Goal: Task Accomplishment & Management: Manage account settings

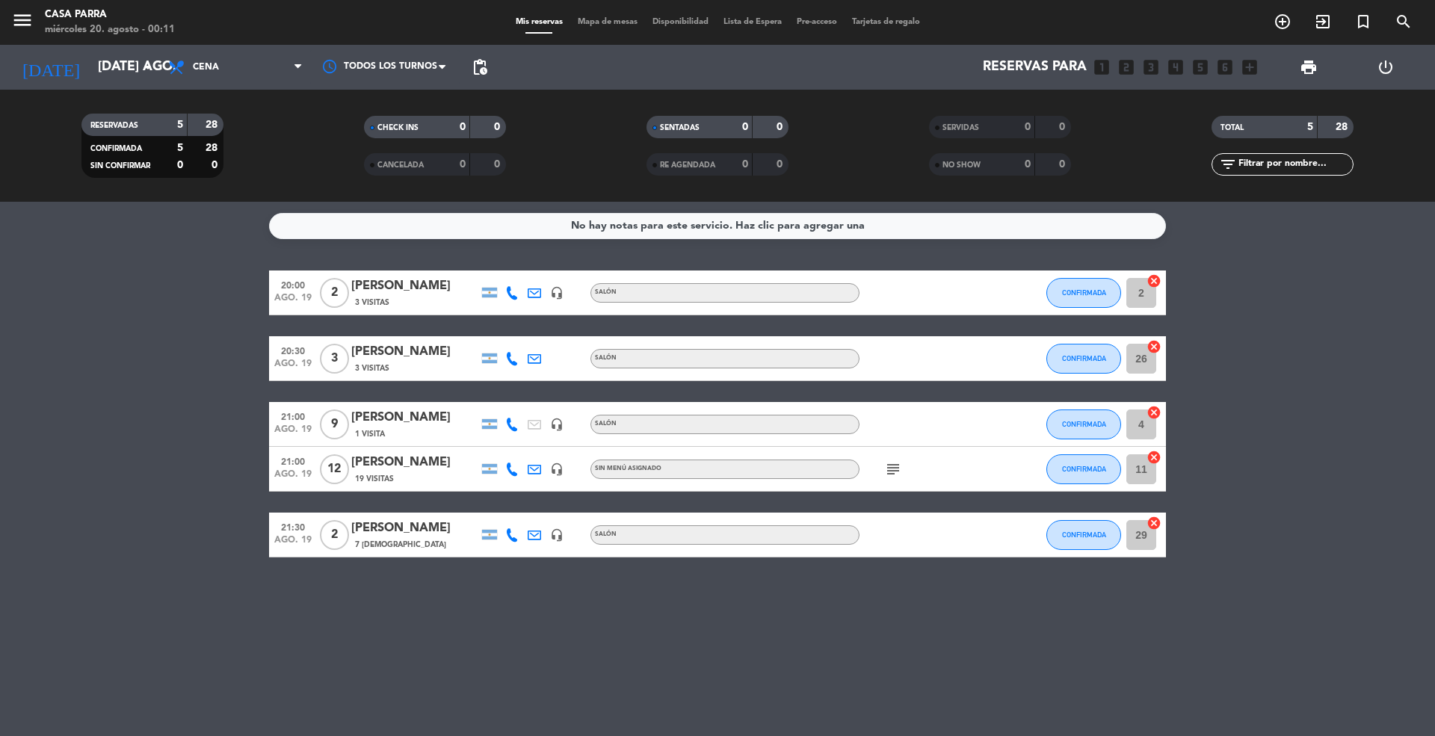
click at [145, 46] on div "[DATE] [DATE] ago. arrow_drop_down" at bounding box center [85, 67] width 149 height 45
click at [135, 70] on input "[DATE] ago." at bounding box center [176, 67] width 173 height 30
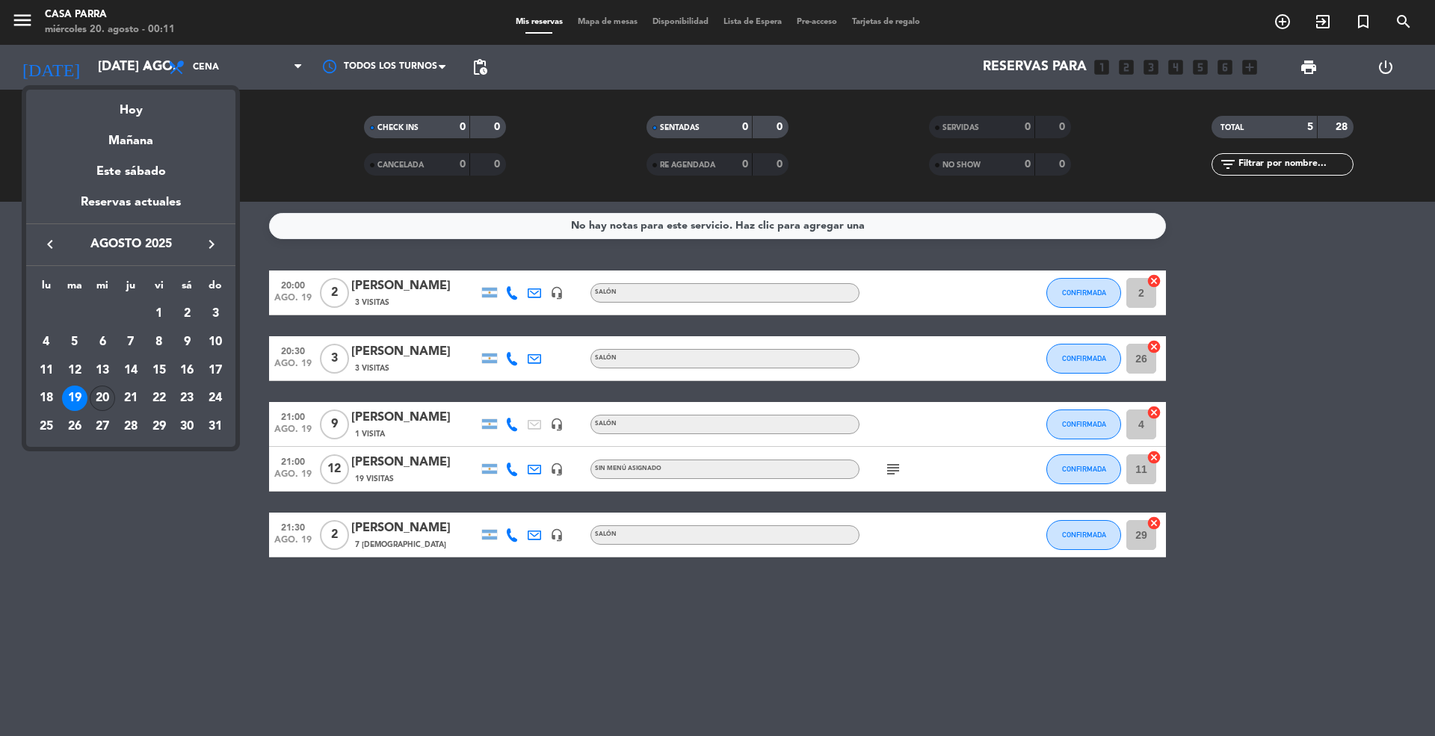
click at [99, 402] on div "20" at bounding box center [102, 398] width 25 height 25
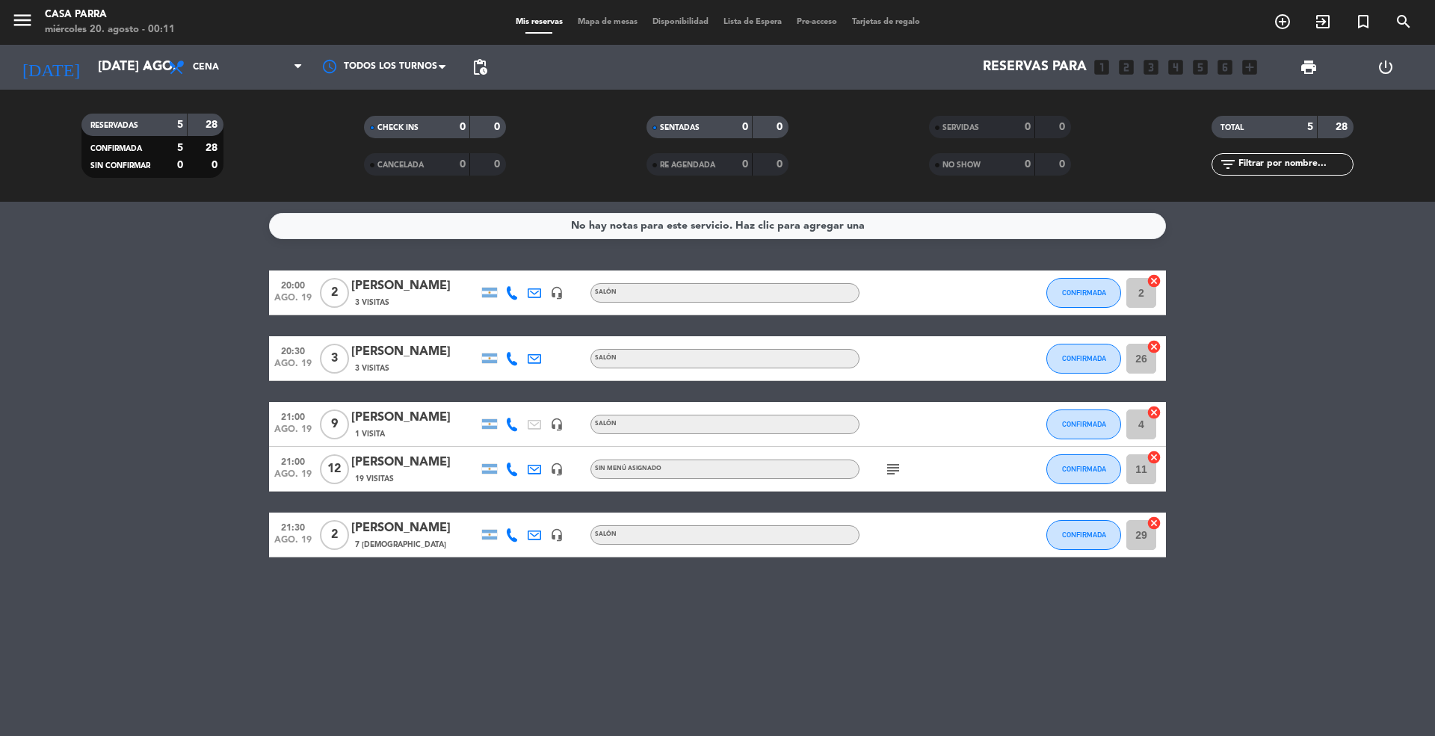
type input "mié. 20 ago."
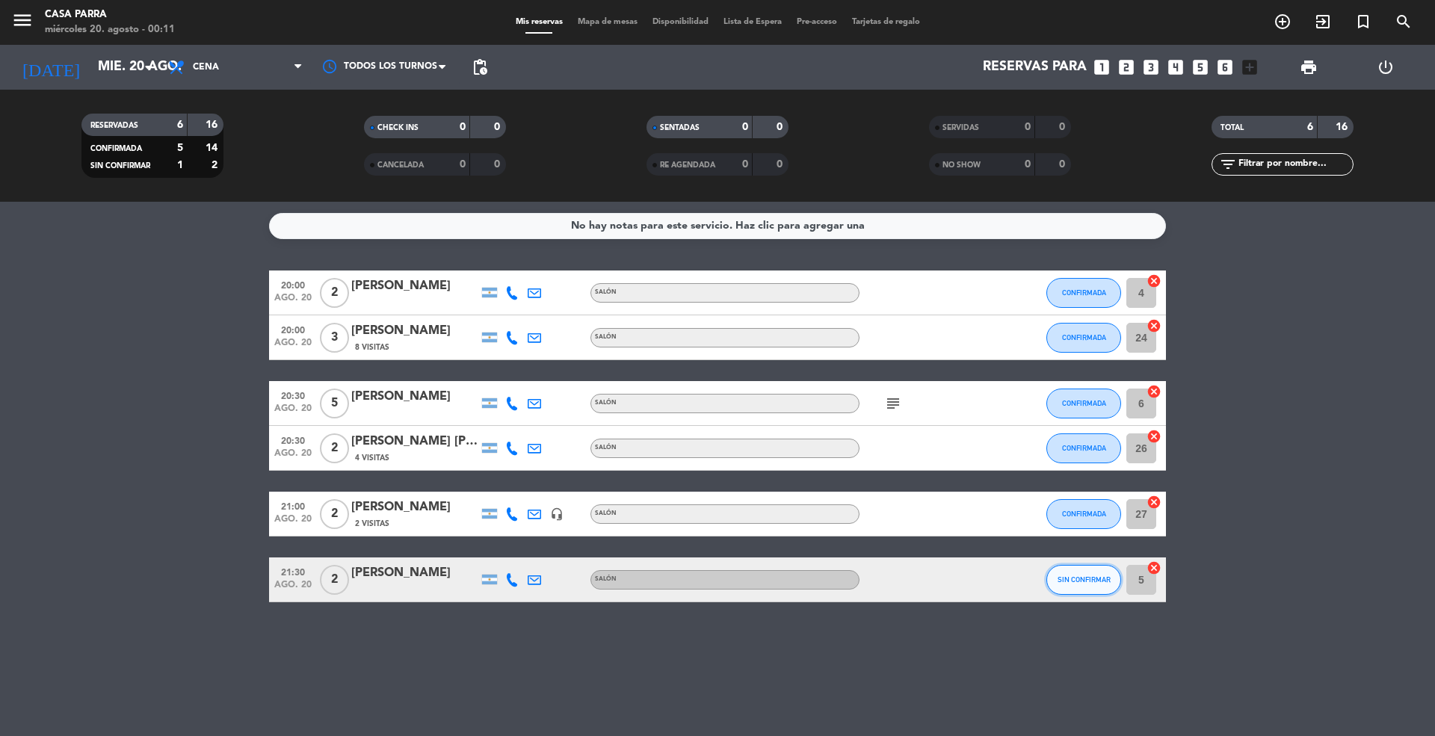
click at [1076, 584] on button "SIN CONFIRMAR" at bounding box center [1083, 580] width 75 height 30
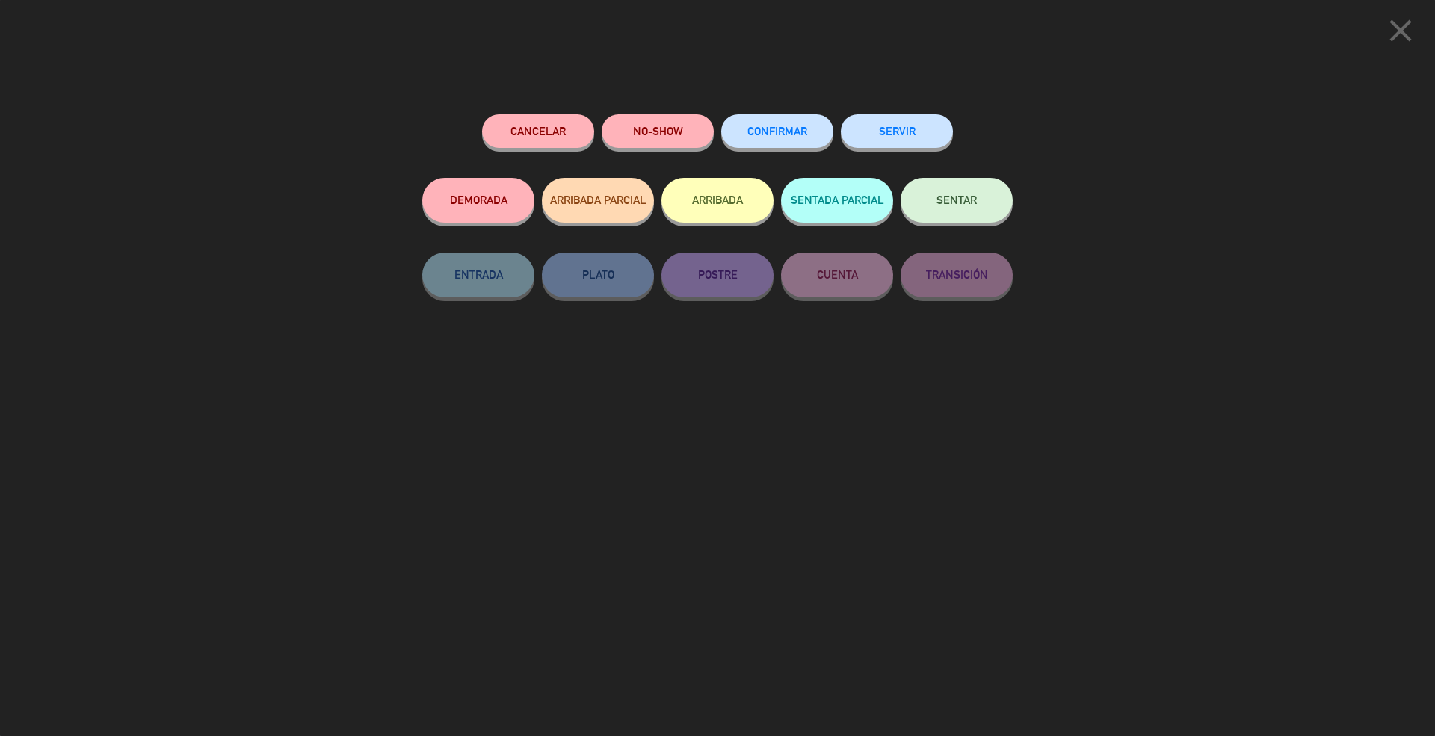
click at [766, 139] on button "CONFIRMAR" at bounding box center [777, 131] width 112 height 34
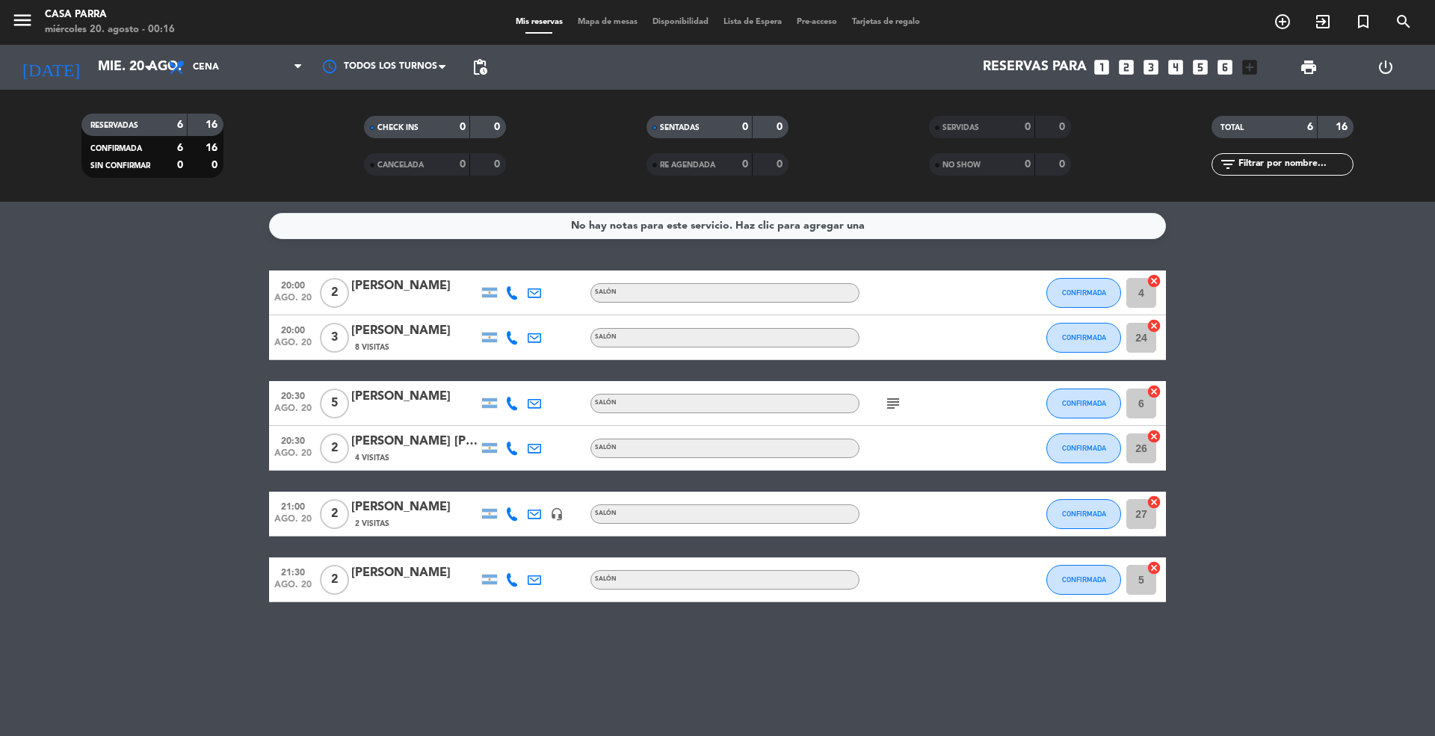
click at [1230, 66] on icon "looks_6" at bounding box center [1224, 67] width 19 height 19
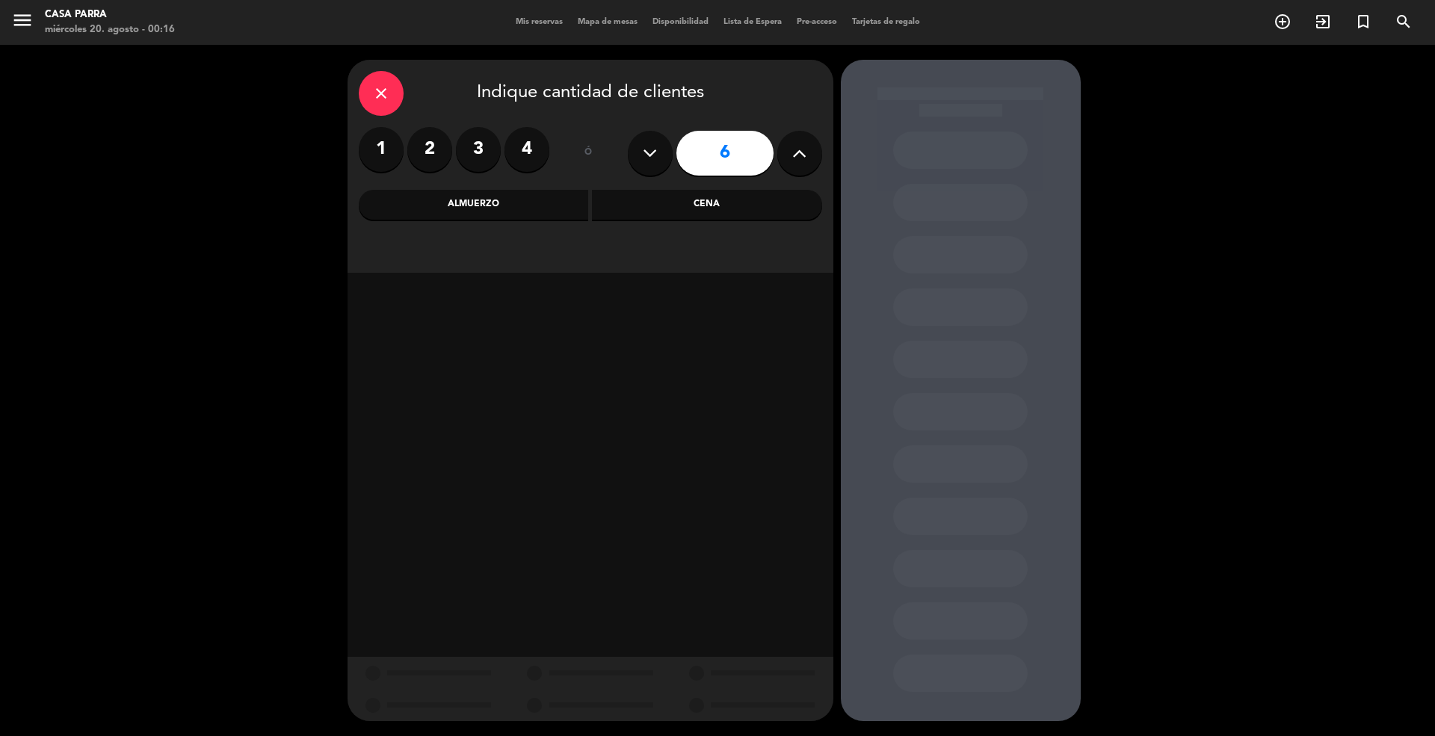
click at [798, 145] on icon at bounding box center [799, 153] width 14 height 22
click at [799, 145] on icon at bounding box center [799, 153] width 14 height 22
type input "8"
click at [752, 203] on div "Cena" at bounding box center [707, 205] width 230 height 30
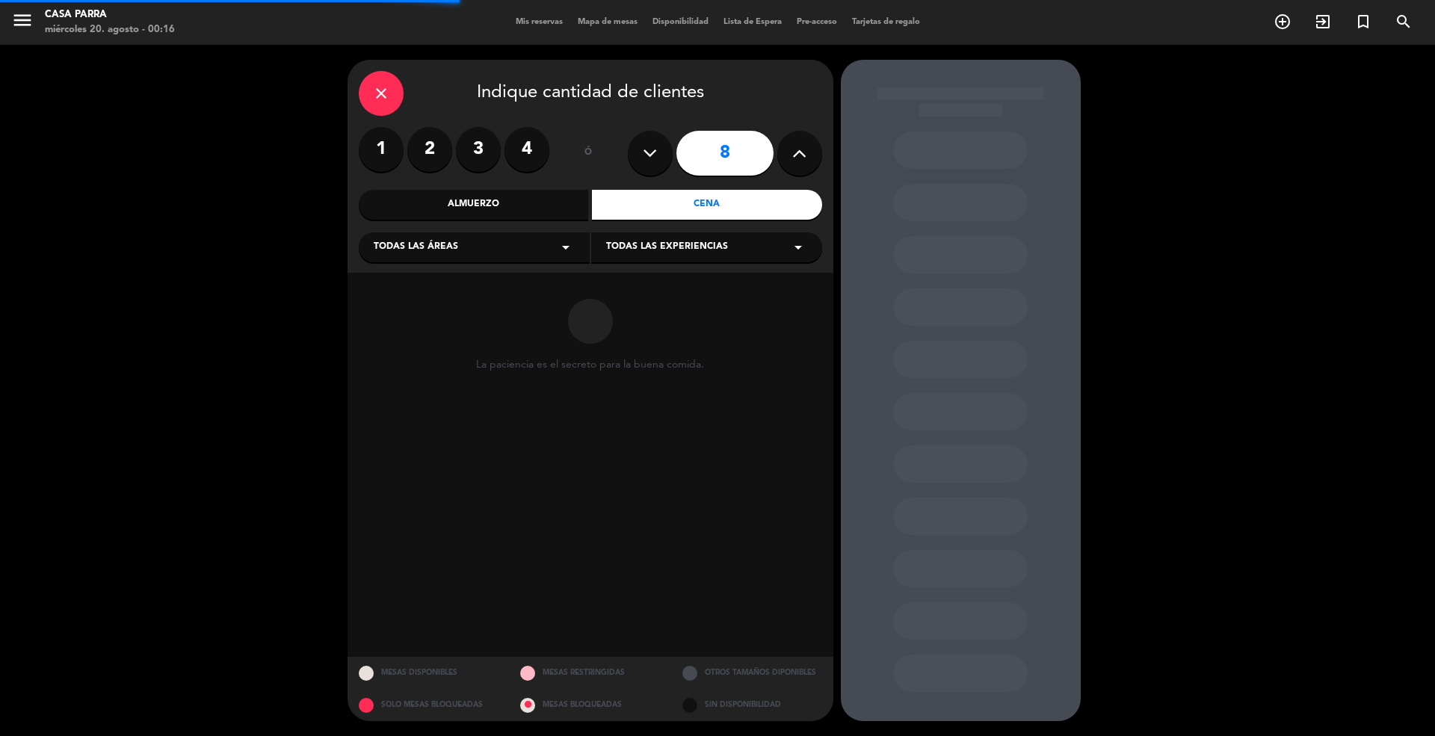
click at [518, 254] on div "Todas las áreas arrow_drop_down" at bounding box center [474, 247] width 231 height 30
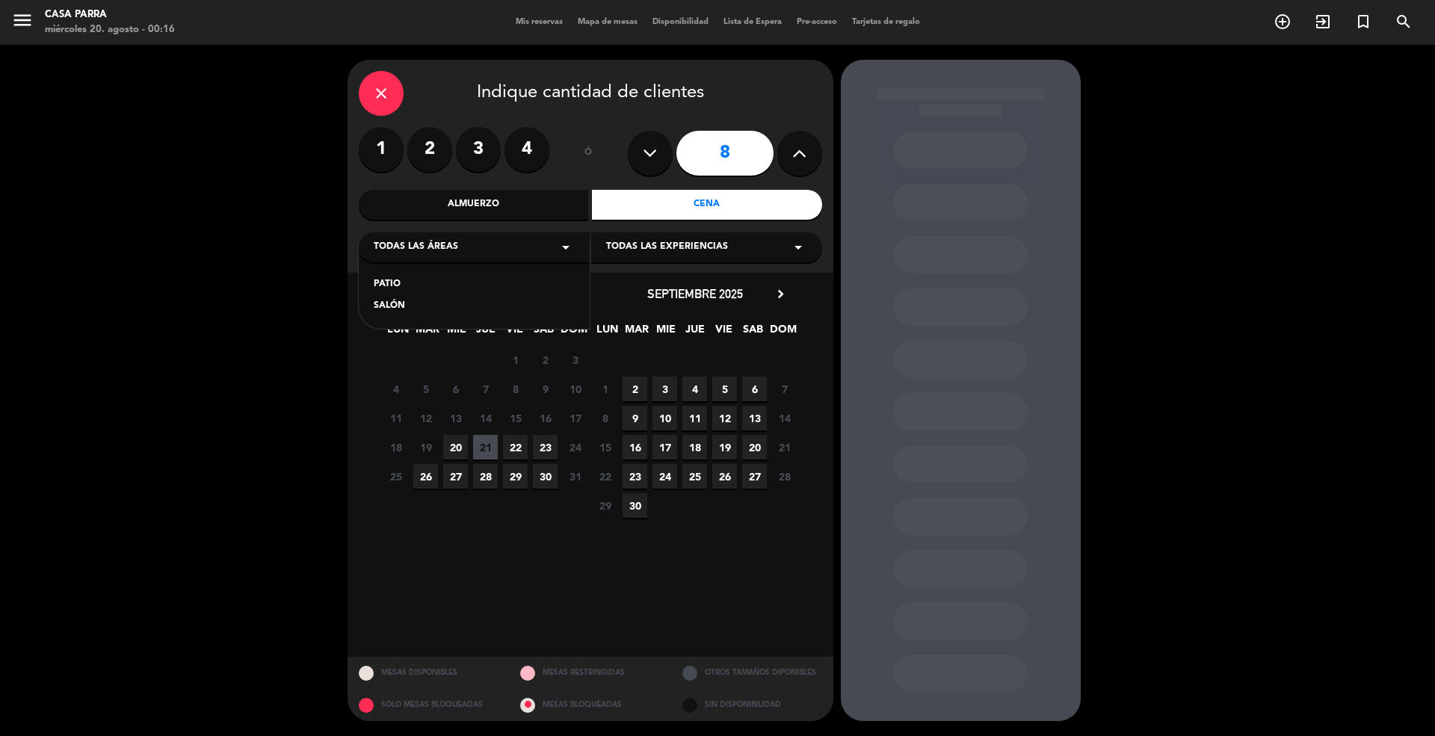
click at [442, 300] on div "SALÓN" at bounding box center [474, 306] width 201 height 15
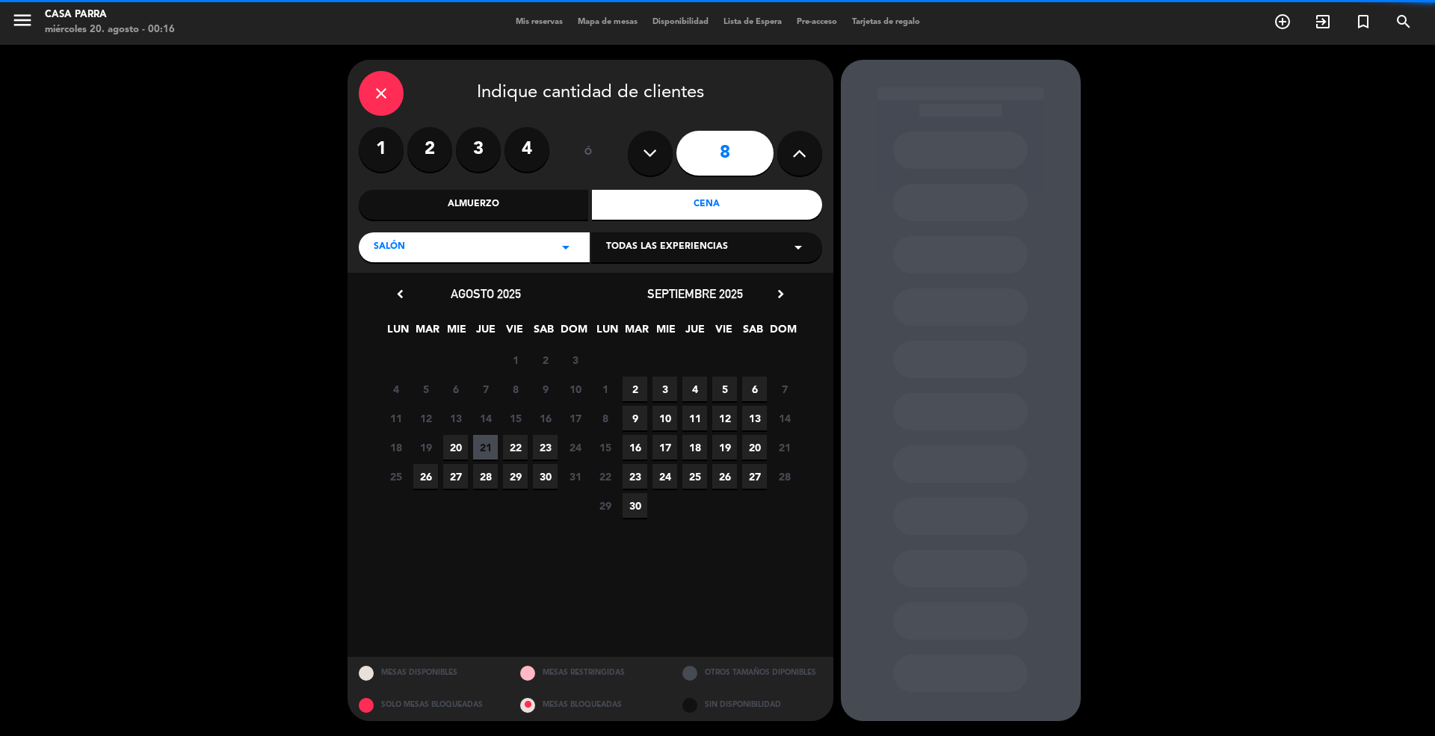
click at [679, 250] on span "Todas las experiencias" at bounding box center [667, 247] width 122 height 15
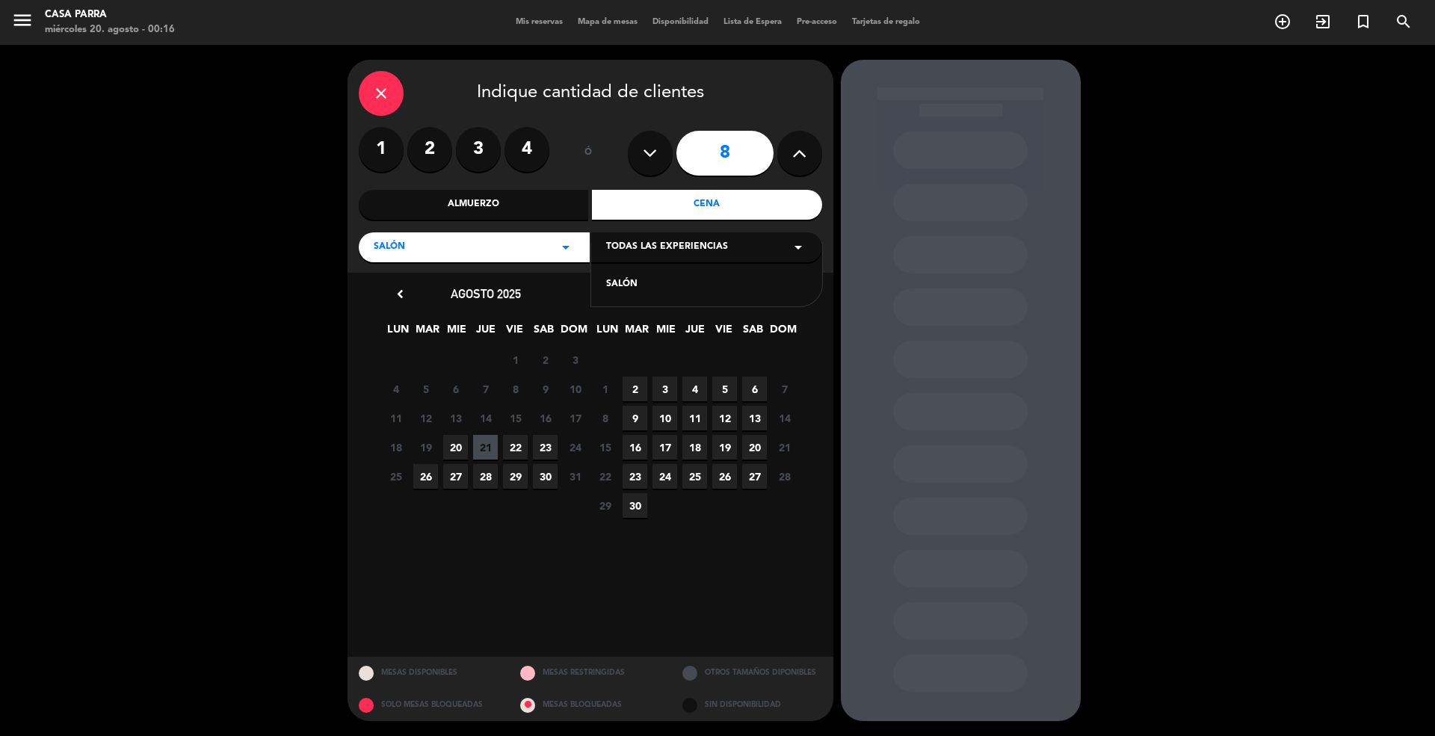
click at [635, 283] on div "SALÓN" at bounding box center [706, 284] width 201 height 15
click at [481, 446] on span "21" at bounding box center [485, 447] width 25 height 25
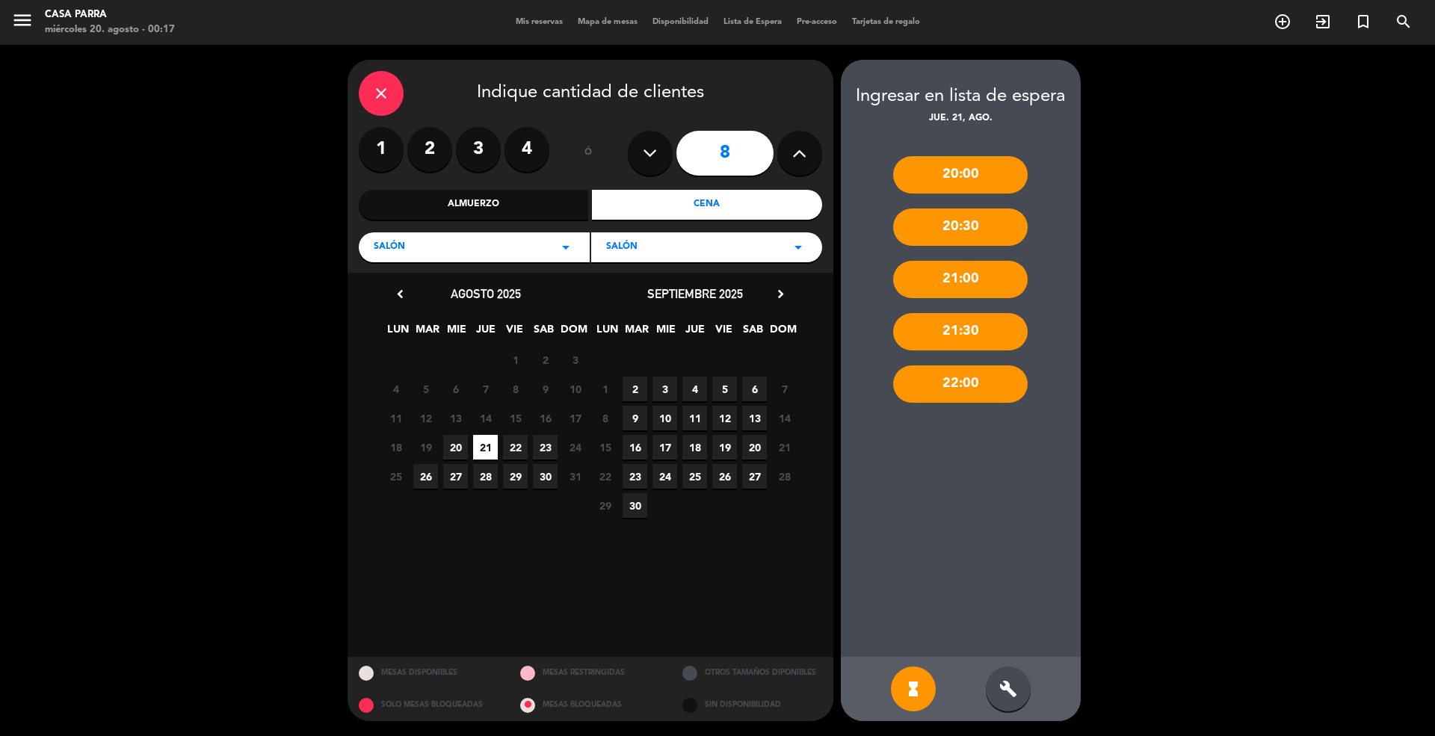
click at [967, 168] on div "20:00" at bounding box center [960, 174] width 135 height 37
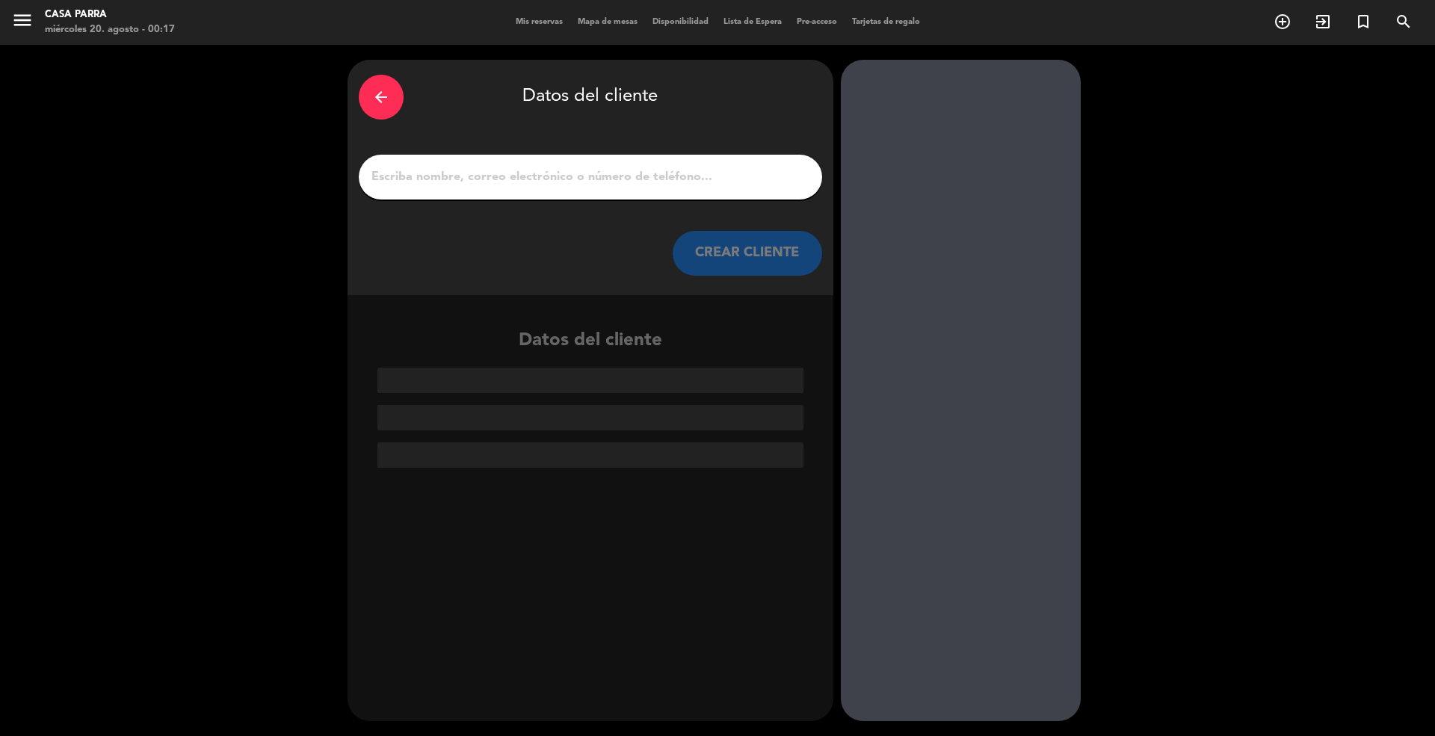
click at [381, 97] on icon "arrow_back" at bounding box center [381, 97] width 18 height 18
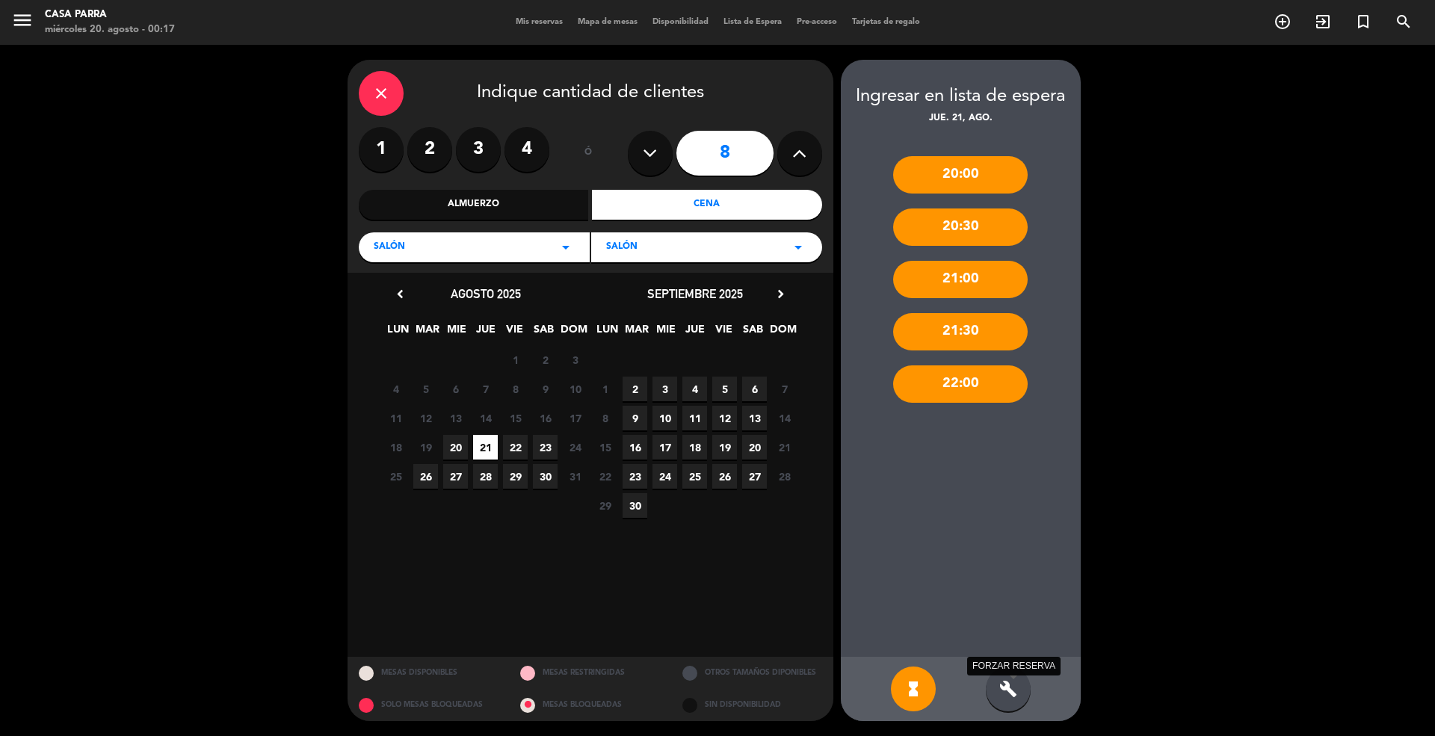
click at [1005, 688] on icon "build" at bounding box center [1008, 689] width 18 height 18
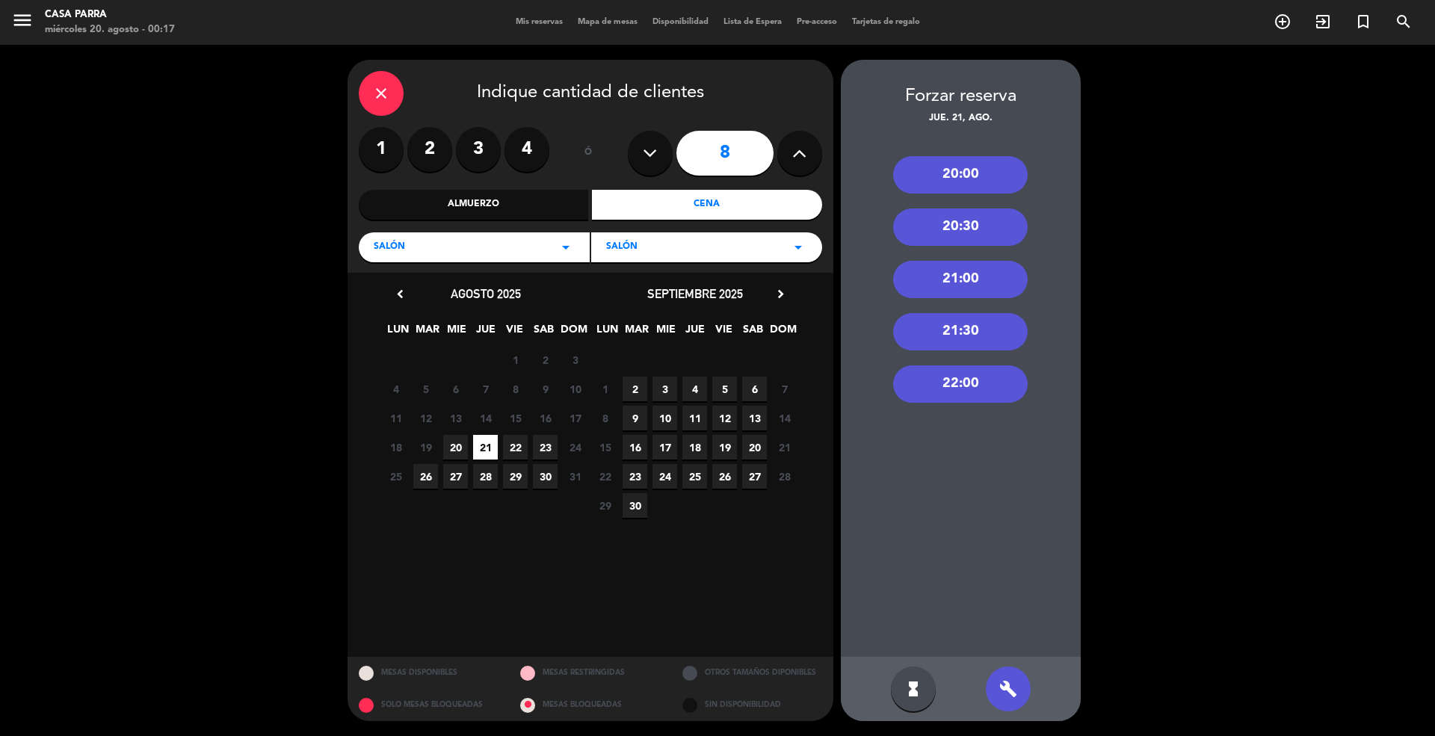
click at [976, 224] on div "20:30" at bounding box center [960, 227] width 135 height 37
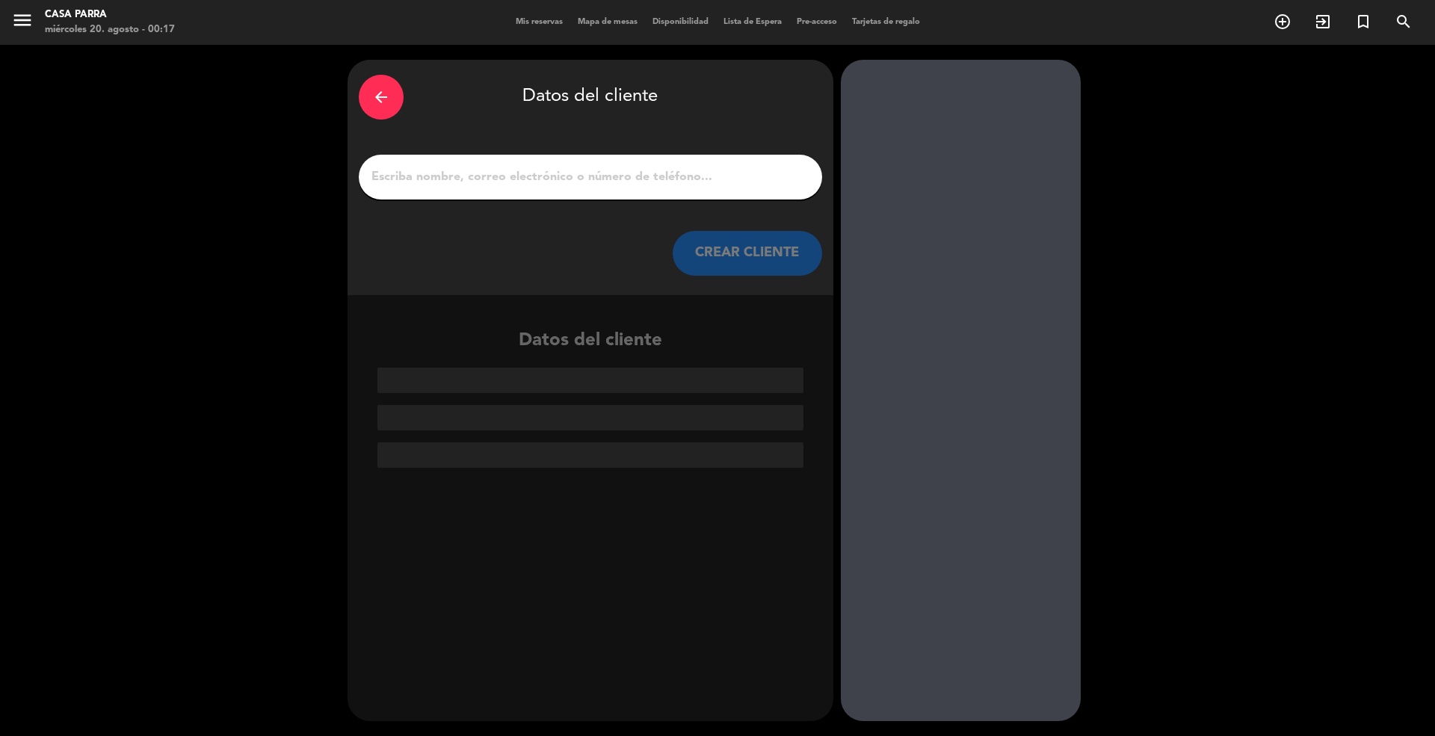
click at [617, 169] on input "1" at bounding box center [590, 177] width 441 height 21
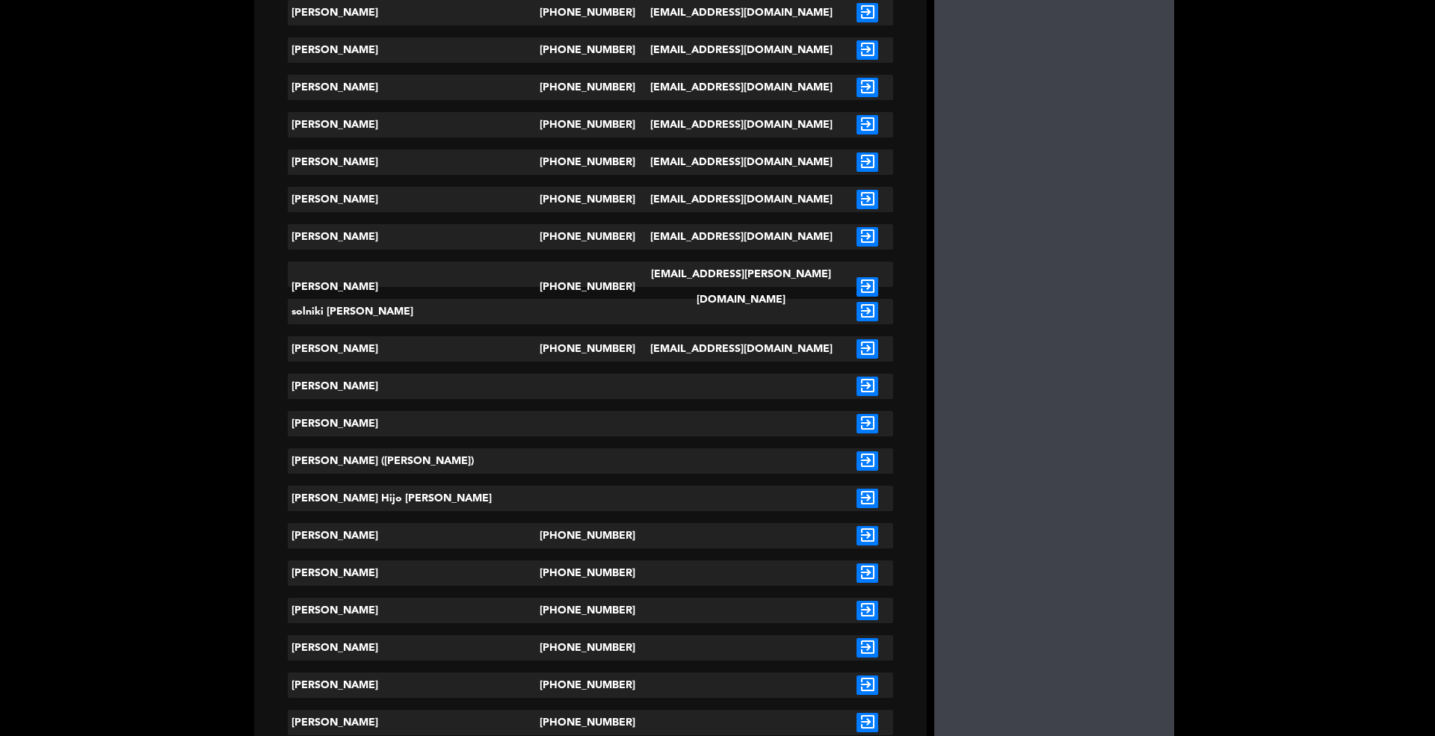
scroll to position [498, 0]
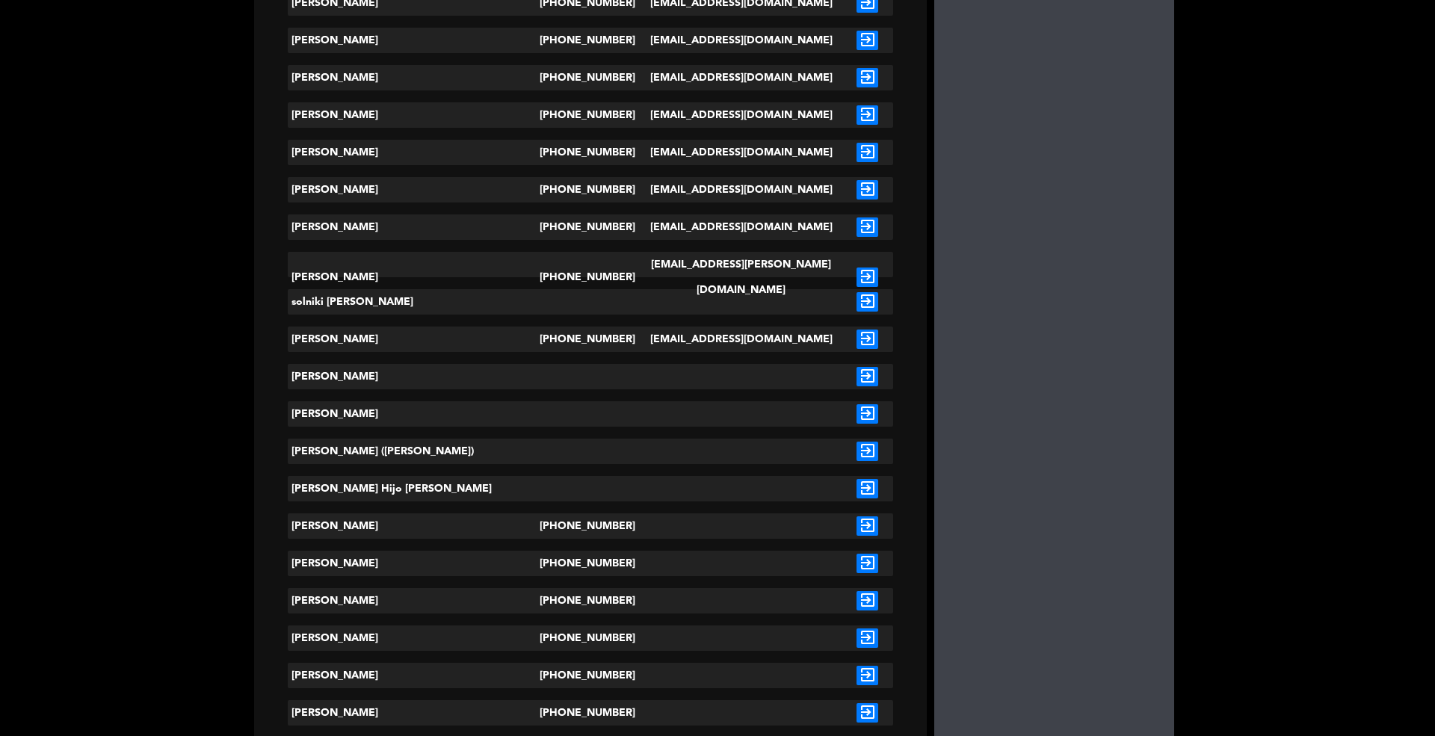
type input "[PERSON_NAME]"
click at [857, 523] on icon "exit_to_app" at bounding box center [868, 525] width 22 height 19
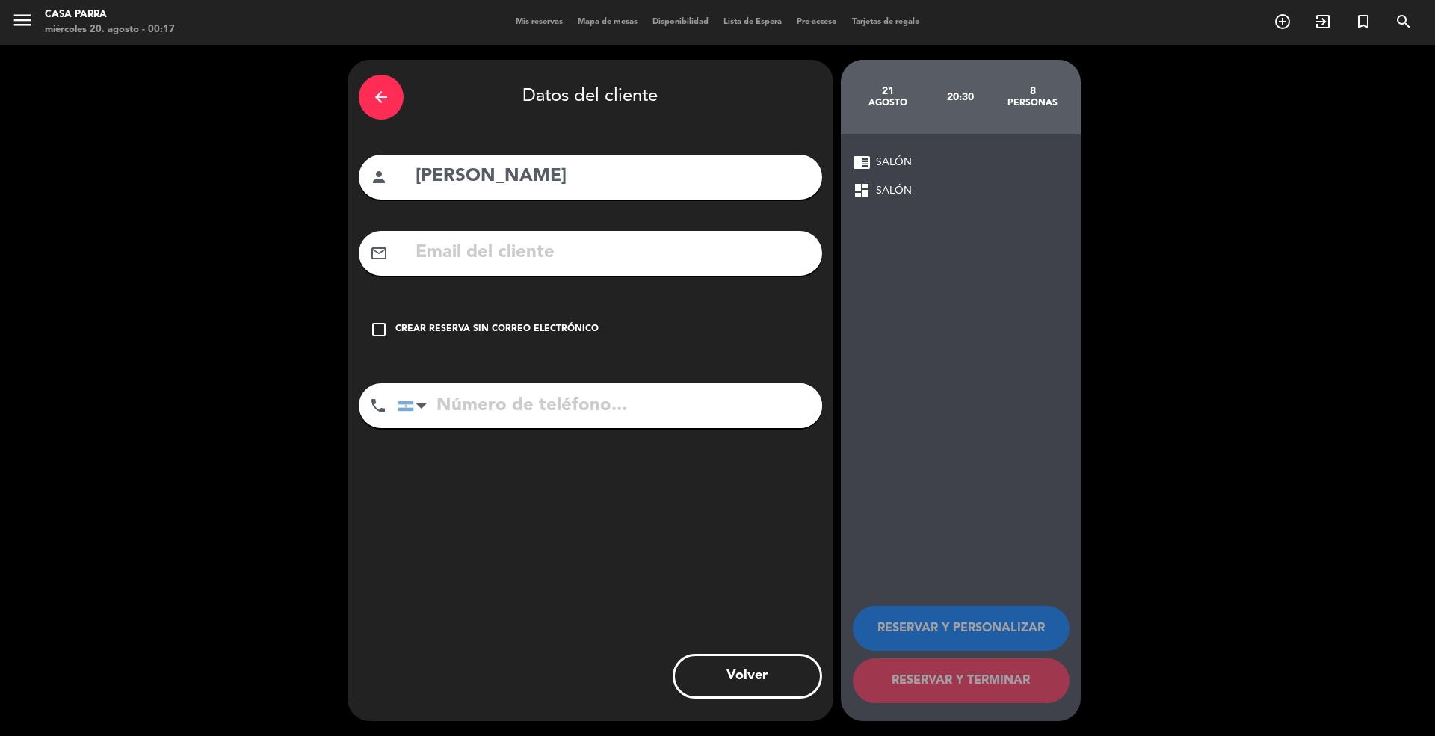
type input "[PHONE_NUMBER]"
click at [407, 326] on div "Crear reserva sin correo electrónico" at bounding box center [496, 329] width 203 height 15
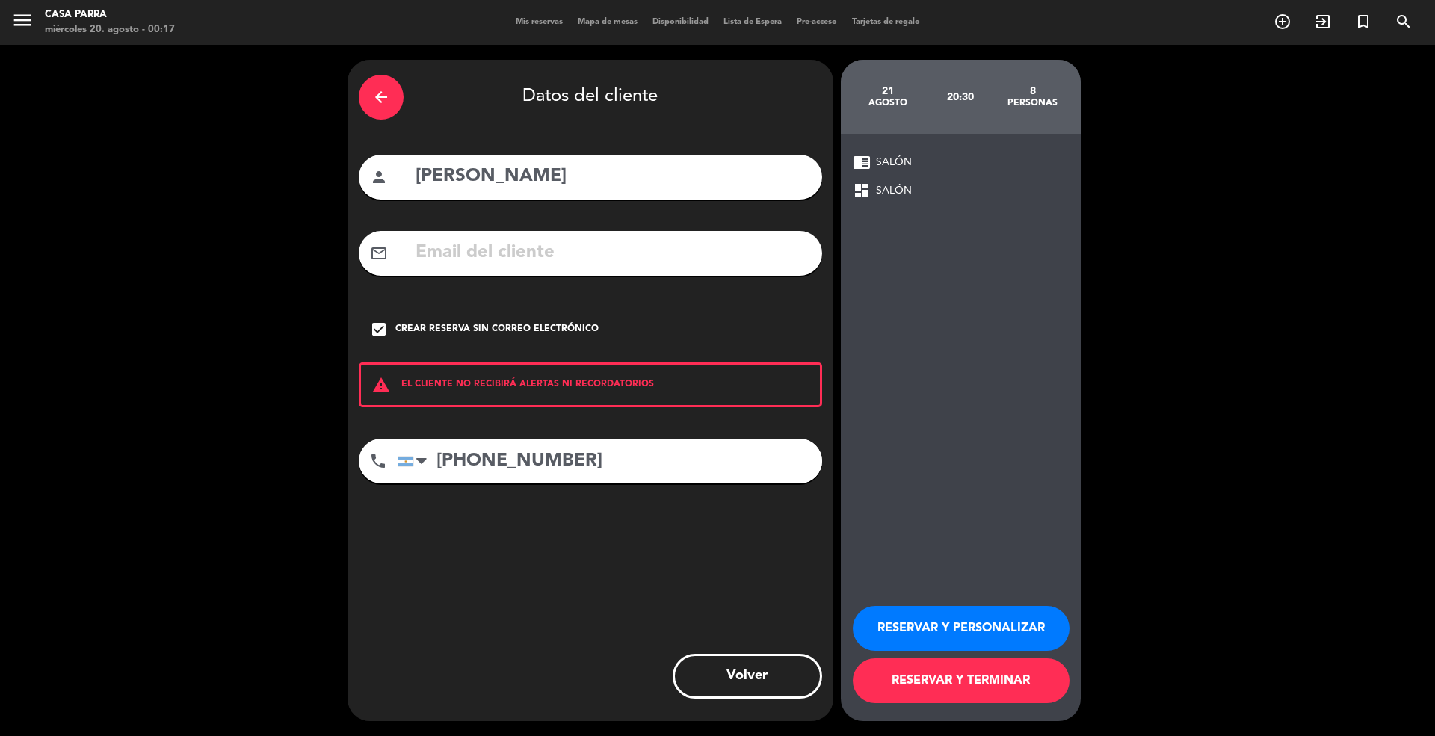
click at [988, 682] on button "RESERVAR Y TERMINAR" at bounding box center [961, 680] width 217 height 45
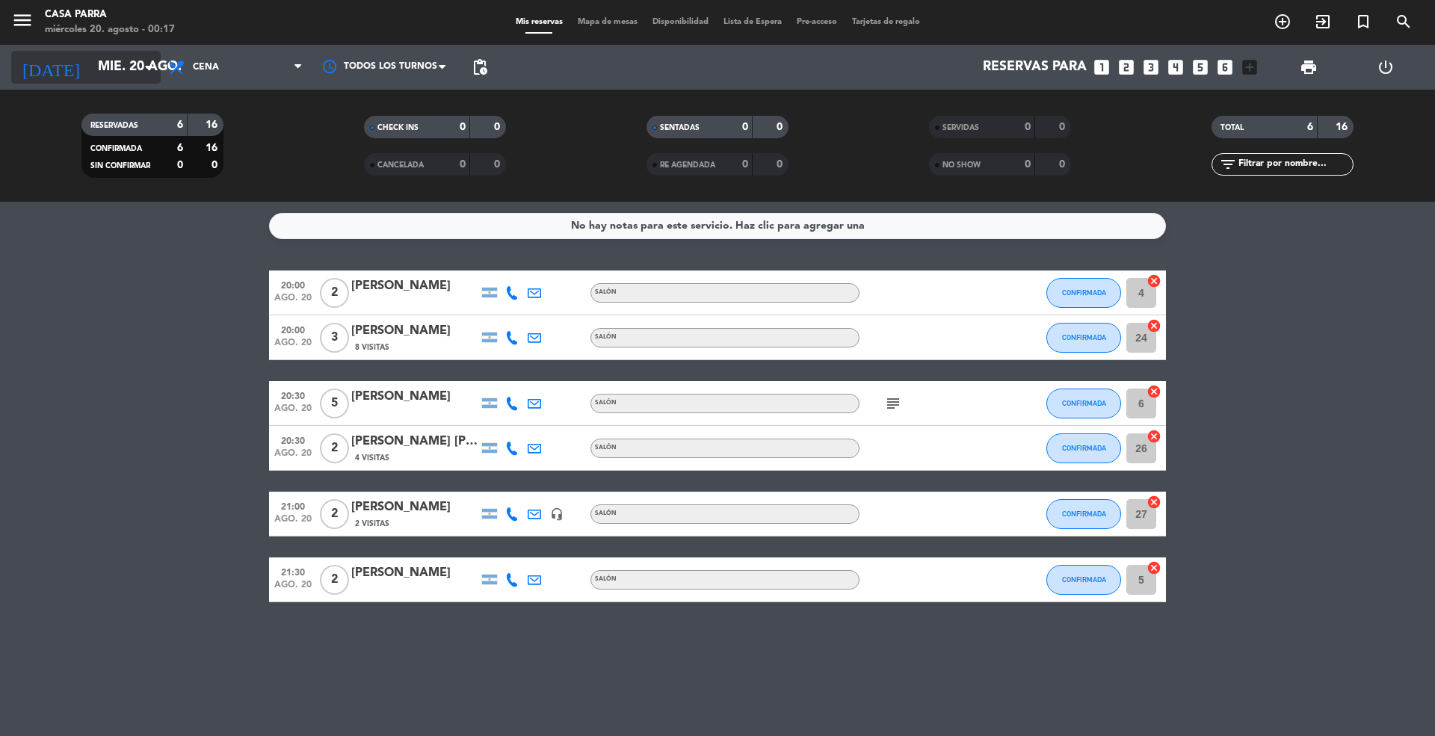
click at [129, 75] on input "mié. 20 ago." at bounding box center [176, 67] width 173 height 30
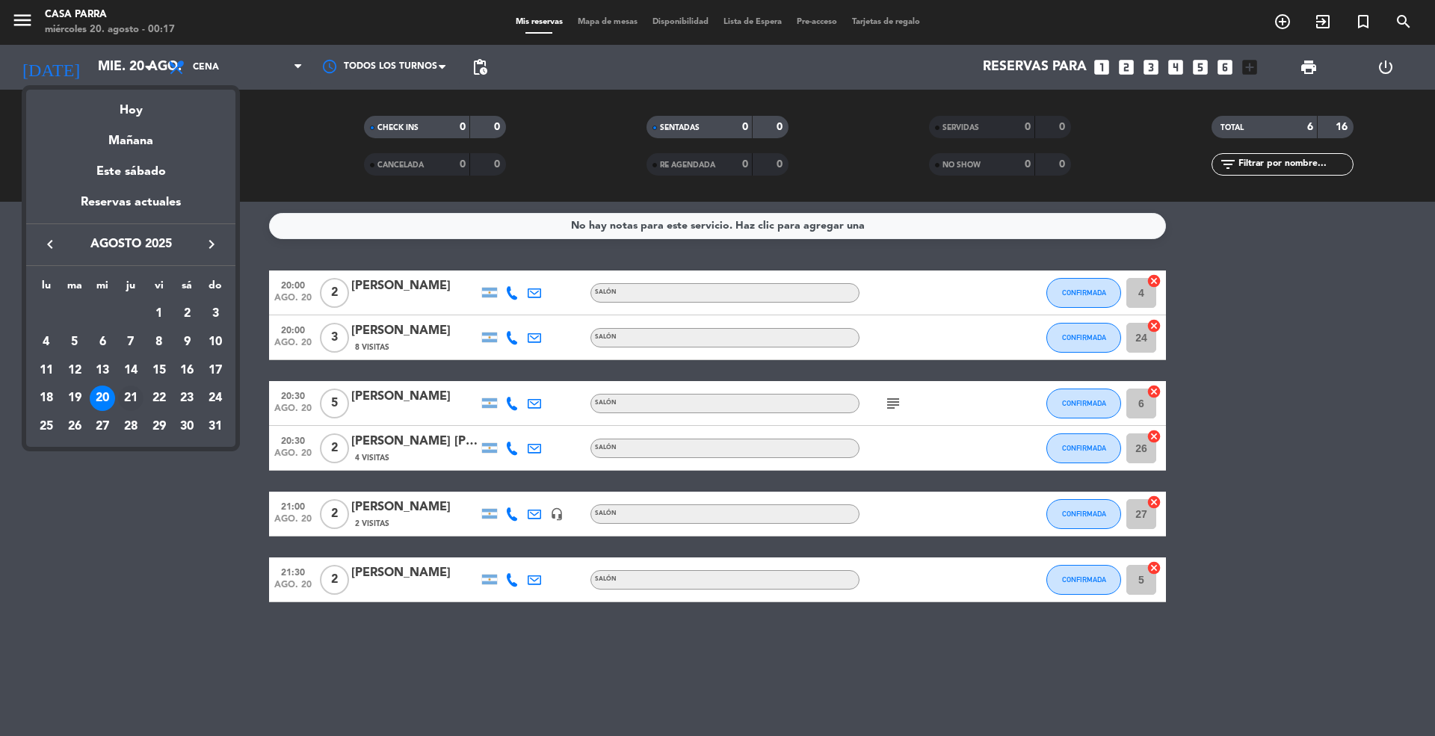
click at [133, 401] on div "21" at bounding box center [130, 398] width 25 height 25
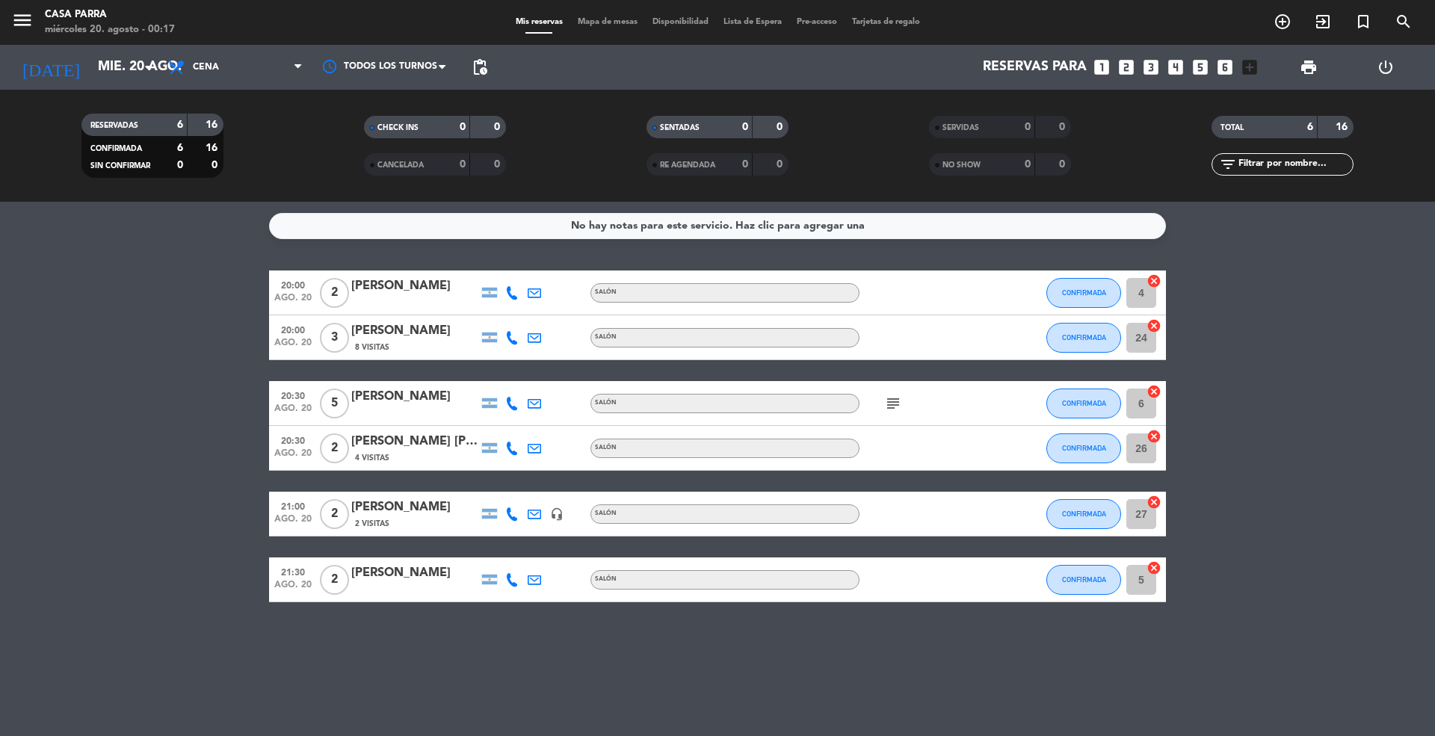
type input "jue. 21 ago."
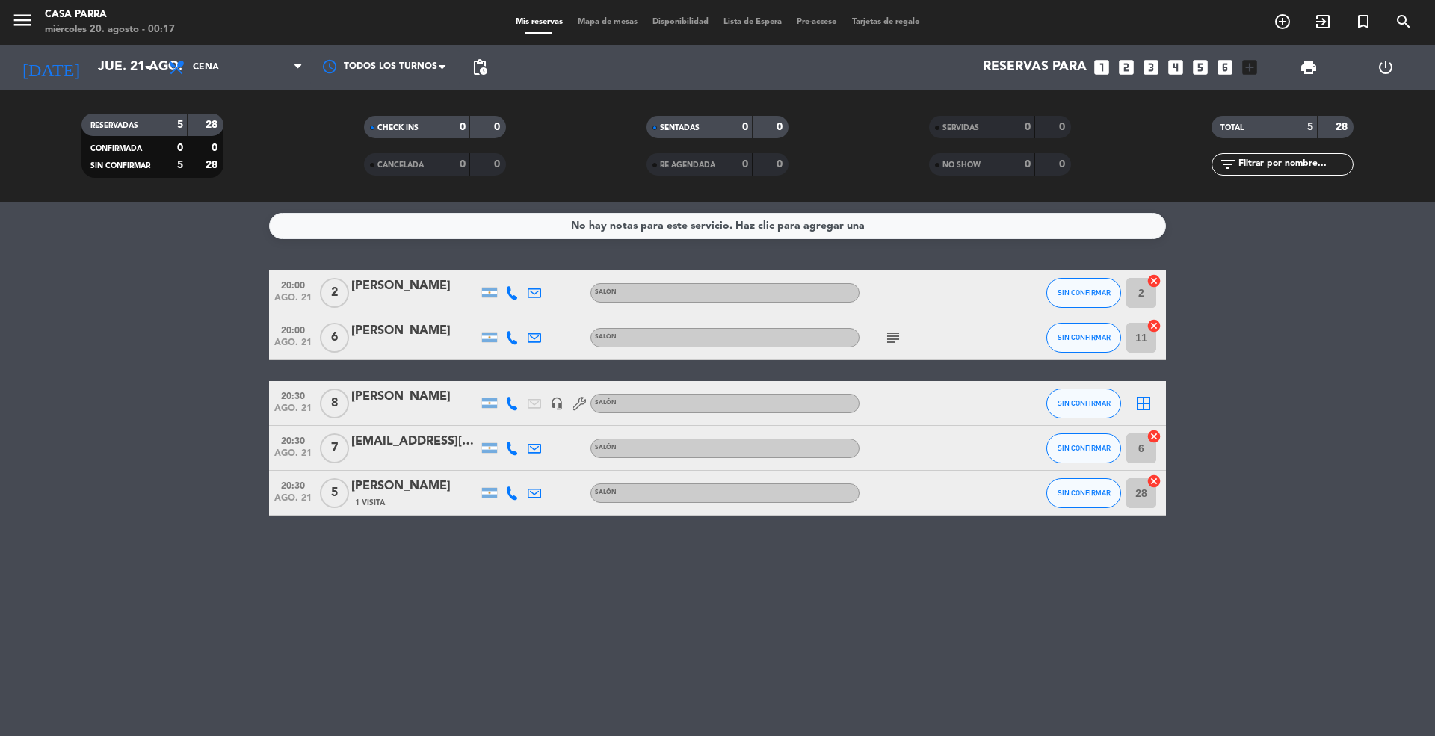
click at [904, 408] on div at bounding box center [927, 403] width 135 height 44
click at [422, 404] on div "[PERSON_NAME]" at bounding box center [414, 396] width 127 height 19
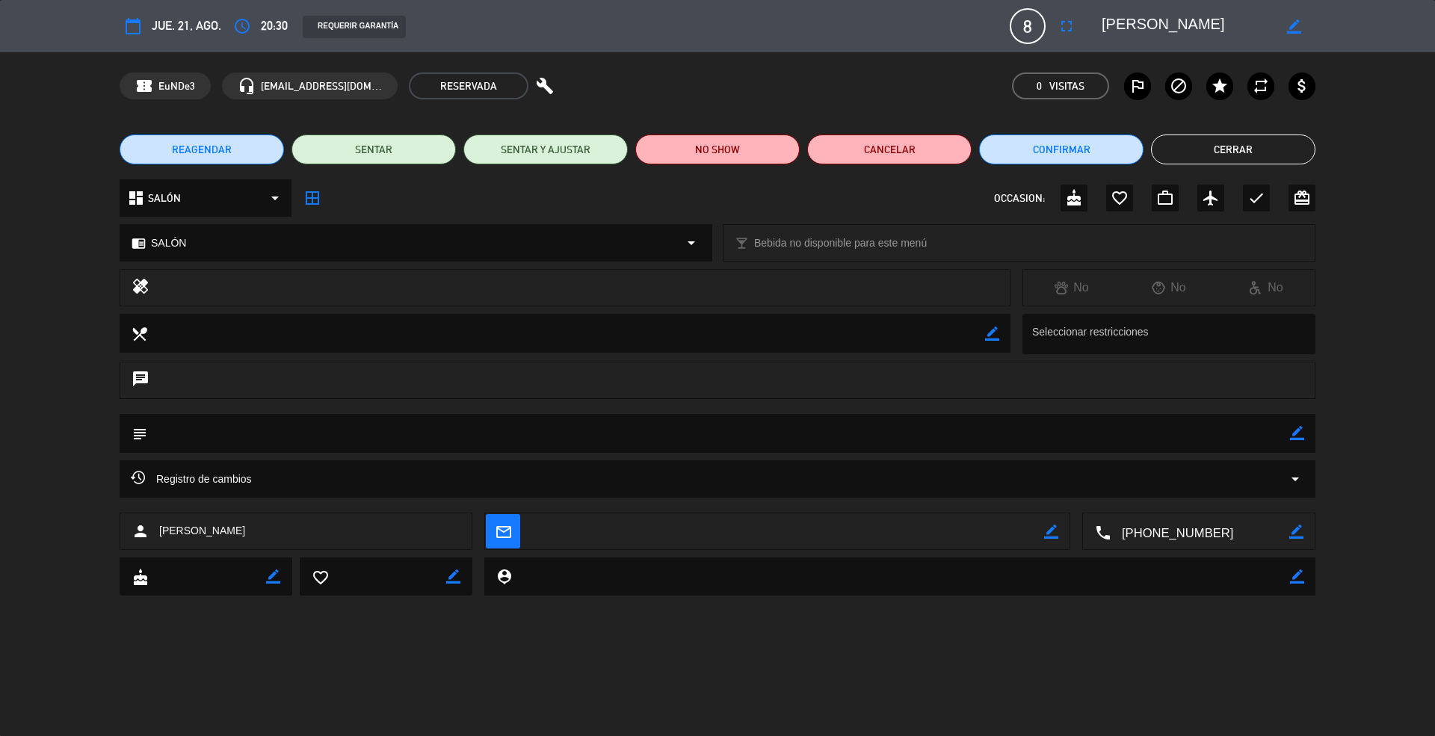
click at [1298, 432] on icon "border_color" at bounding box center [1297, 433] width 14 height 14
click at [840, 440] on textarea at bounding box center [718, 433] width 1143 height 38
type textarea "MESA 1"
click at [1298, 435] on icon at bounding box center [1297, 433] width 14 height 14
click at [1178, 153] on button "Cerrar" at bounding box center [1233, 150] width 164 height 30
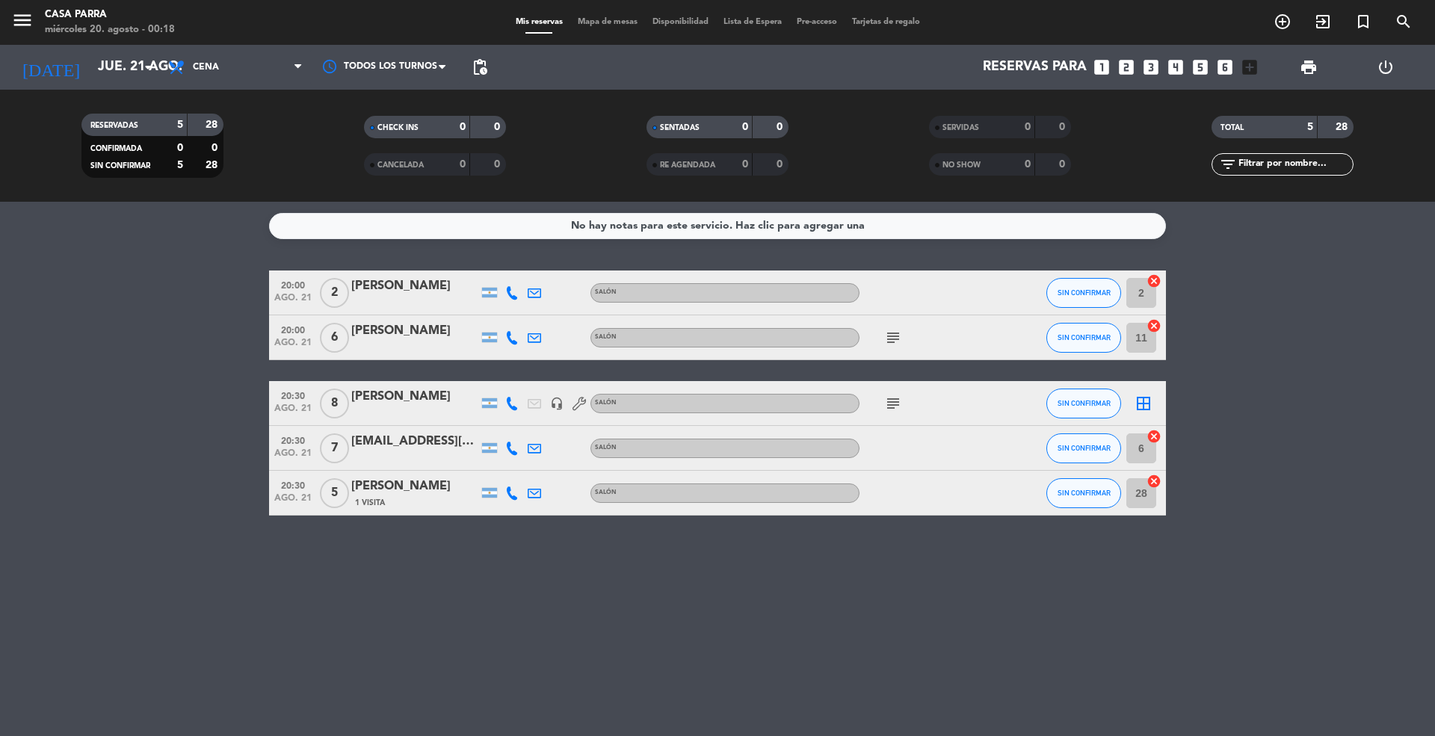
click at [1146, 401] on icon "border_all" at bounding box center [1144, 404] width 18 height 18
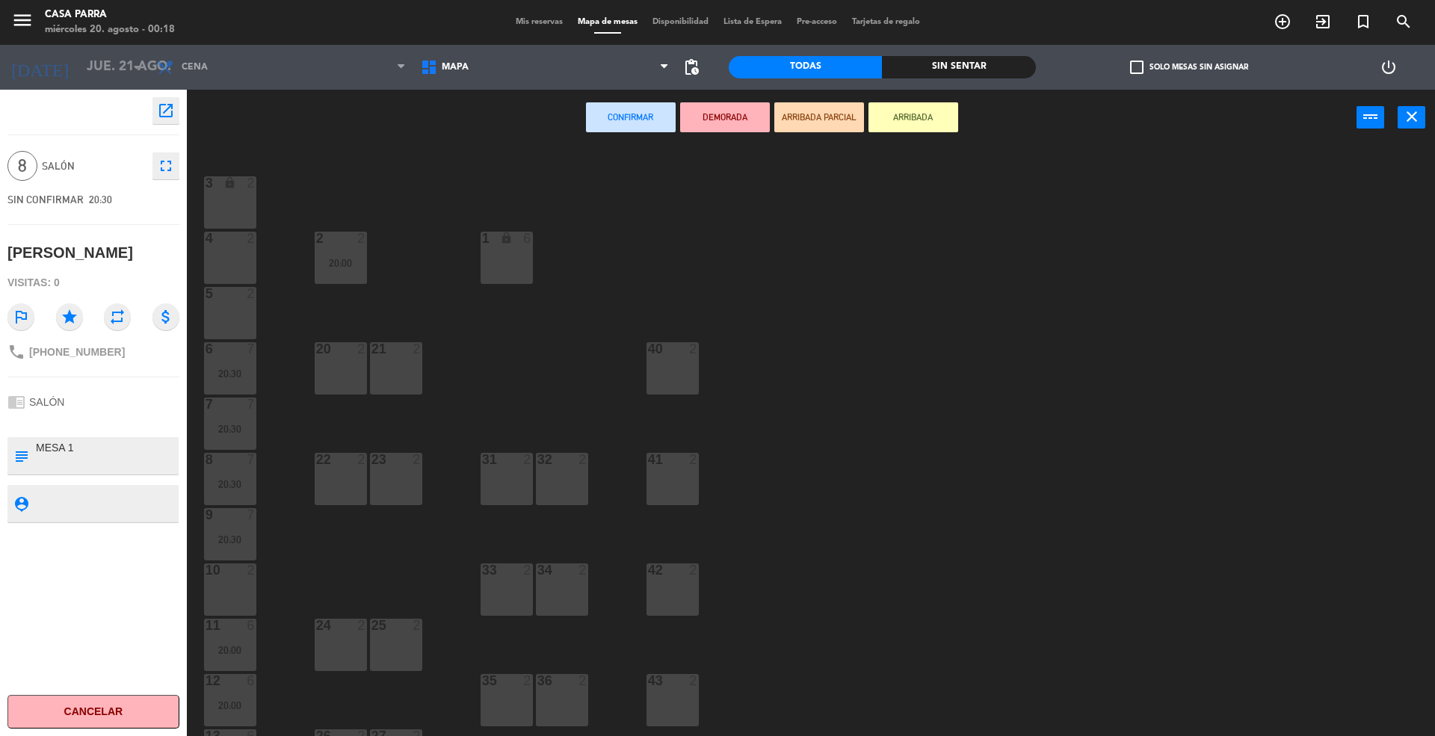
click at [506, 256] on div "1 lock 6" at bounding box center [507, 258] width 52 height 52
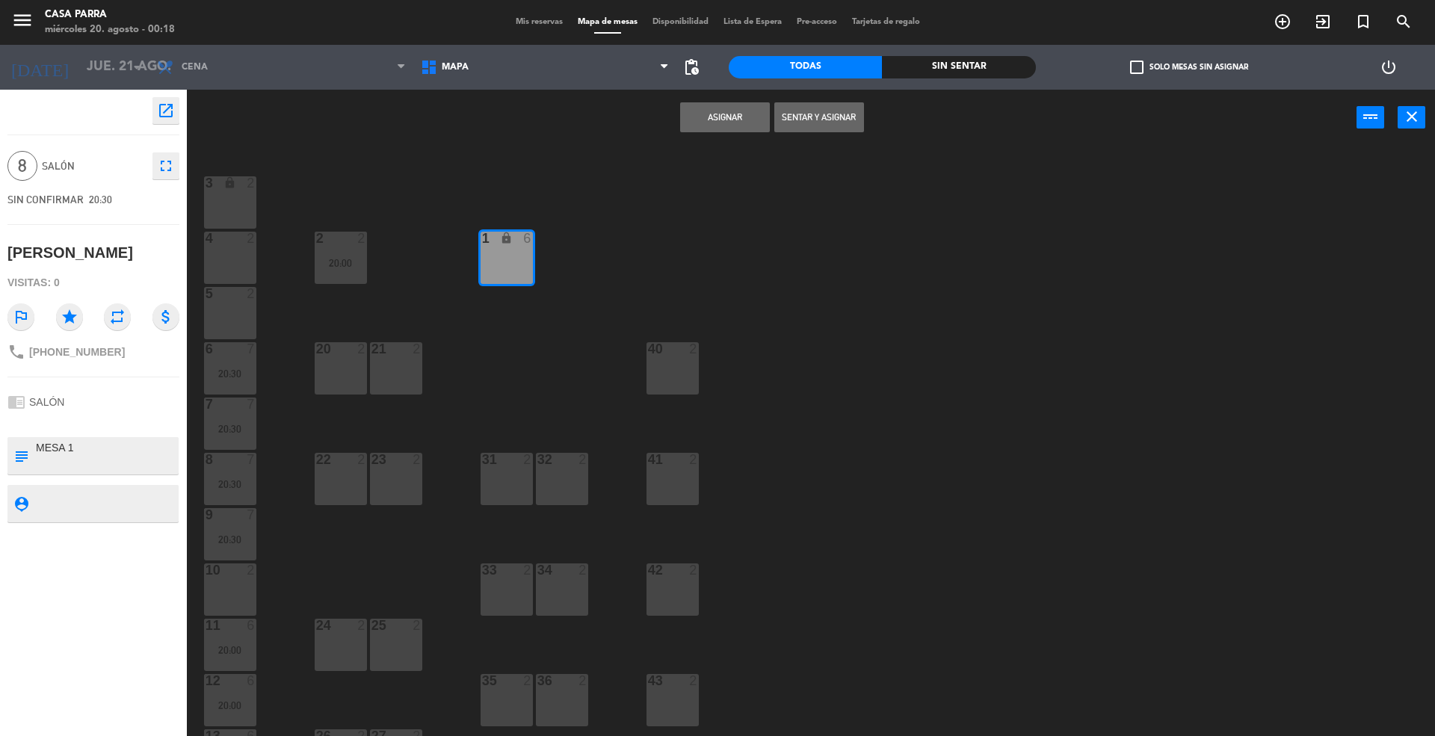
click at [722, 120] on button "Asignar" at bounding box center [725, 117] width 90 height 30
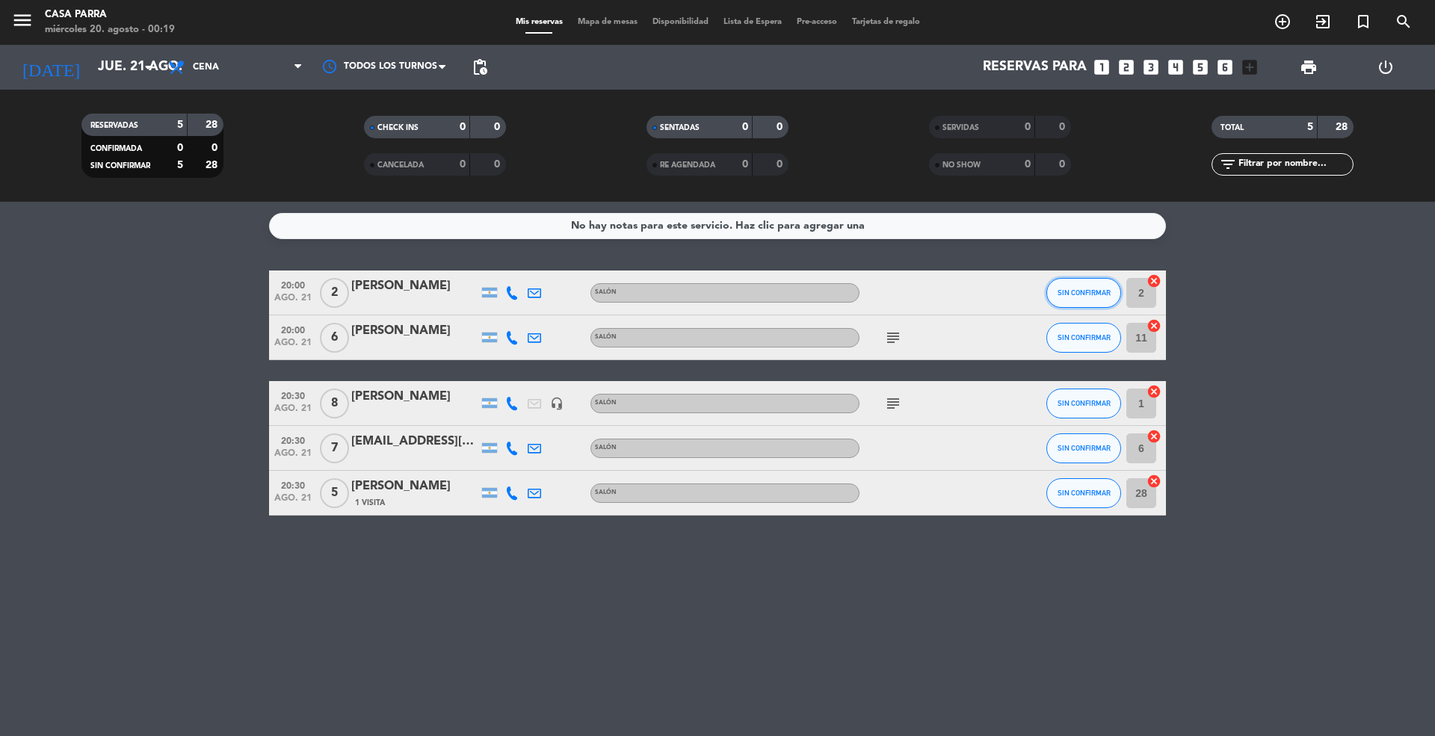
click at [1076, 303] on button "SIN CONFIRMAR" at bounding box center [1083, 293] width 75 height 30
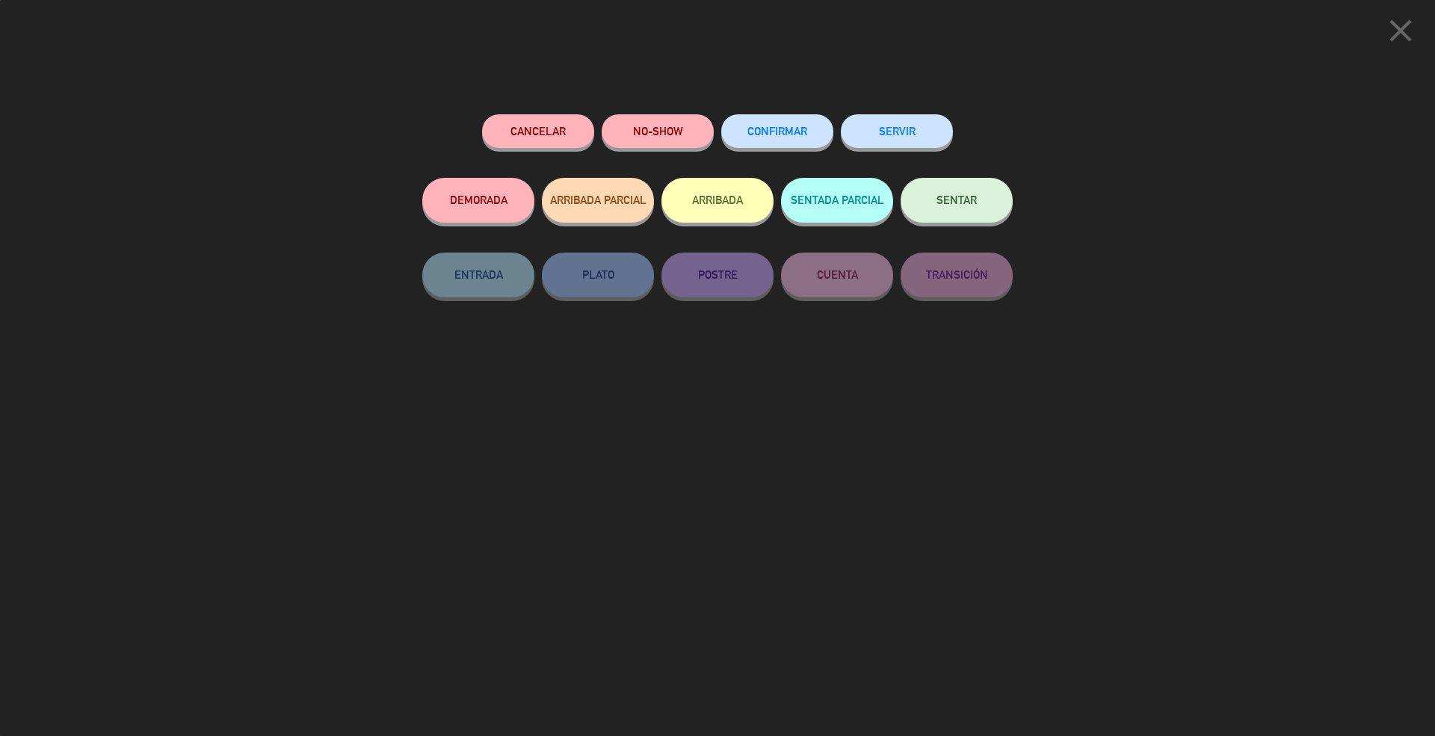
click at [811, 133] on button "CONFIRMAR" at bounding box center [777, 131] width 112 height 34
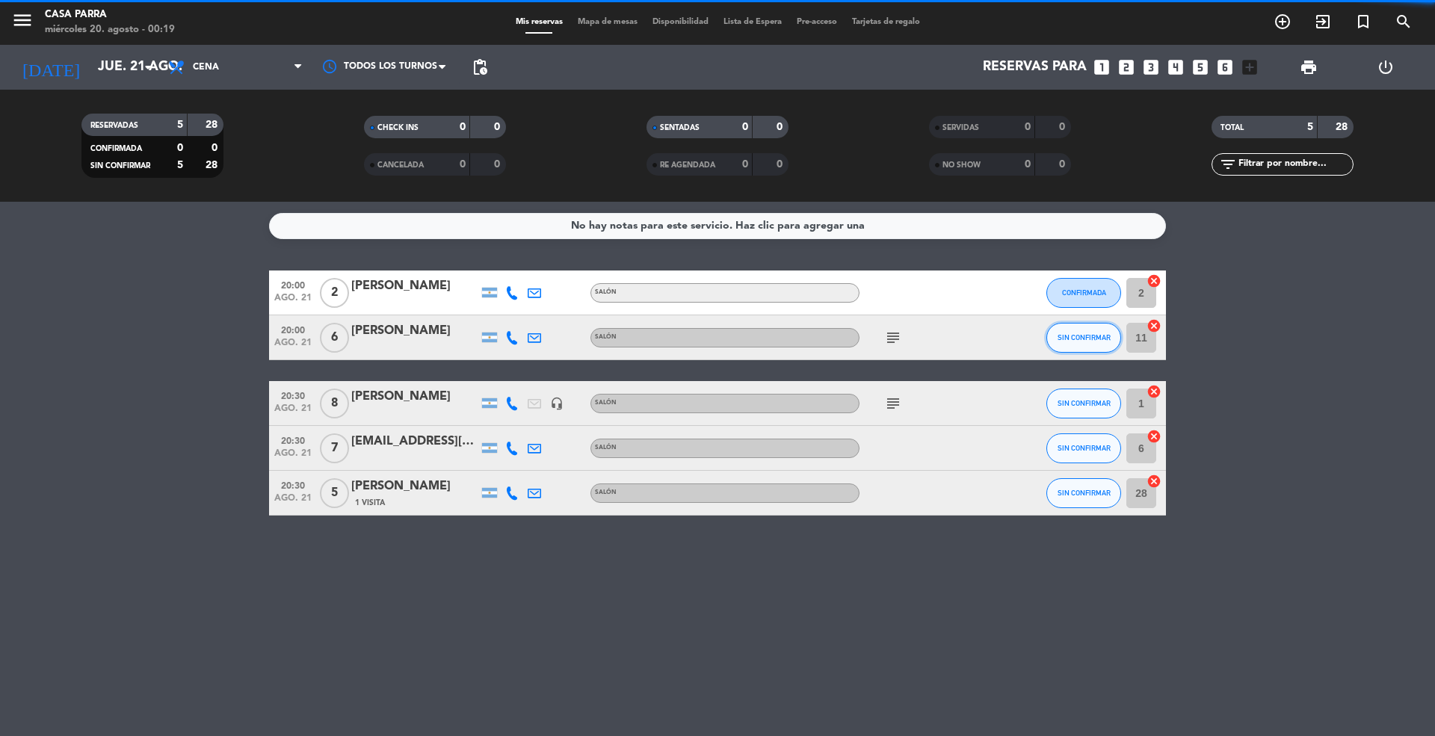
click at [1080, 335] on span "SIN CONFIRMAR" at bounding box center [1084, 337] width 53 height 8
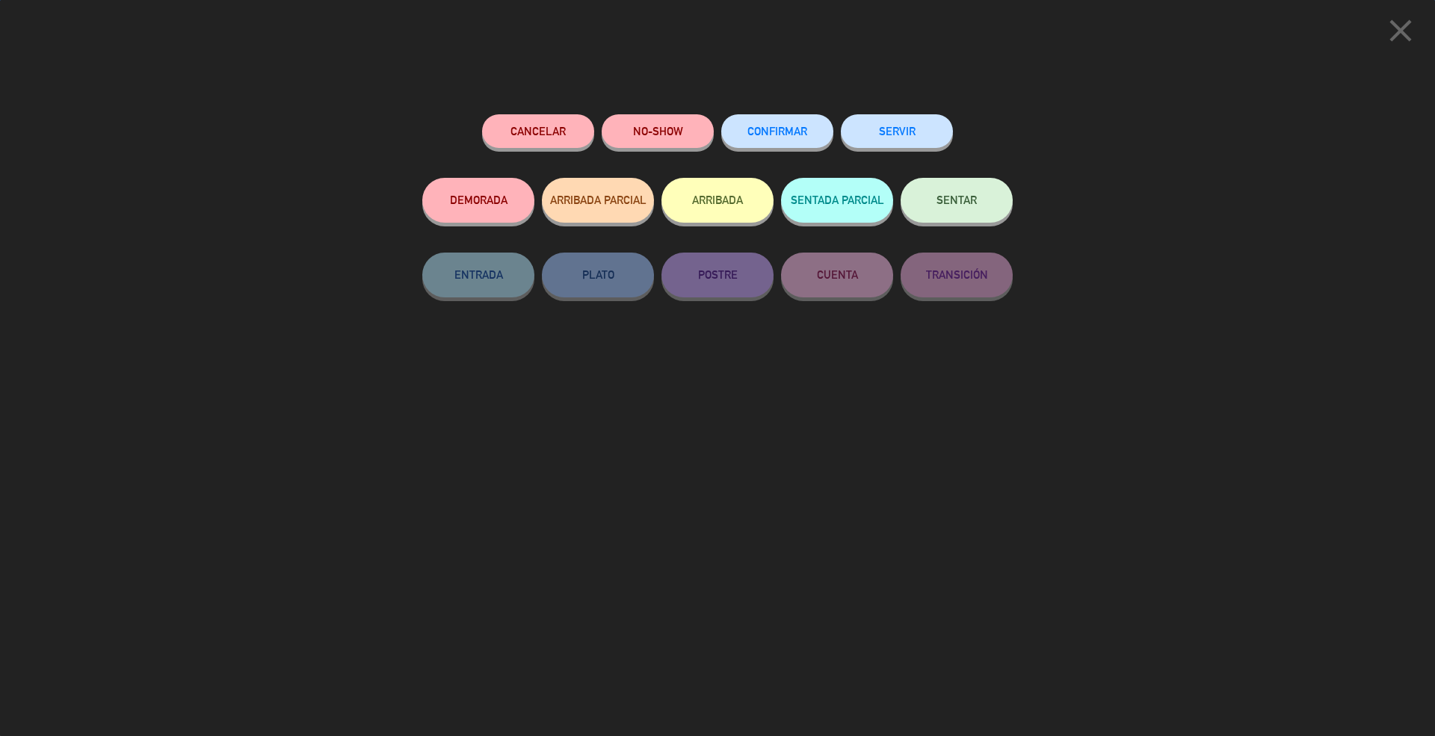
click at [787, 120] on button "CONFIRMAR" at bounding box center [777, 131] width 112 height 34
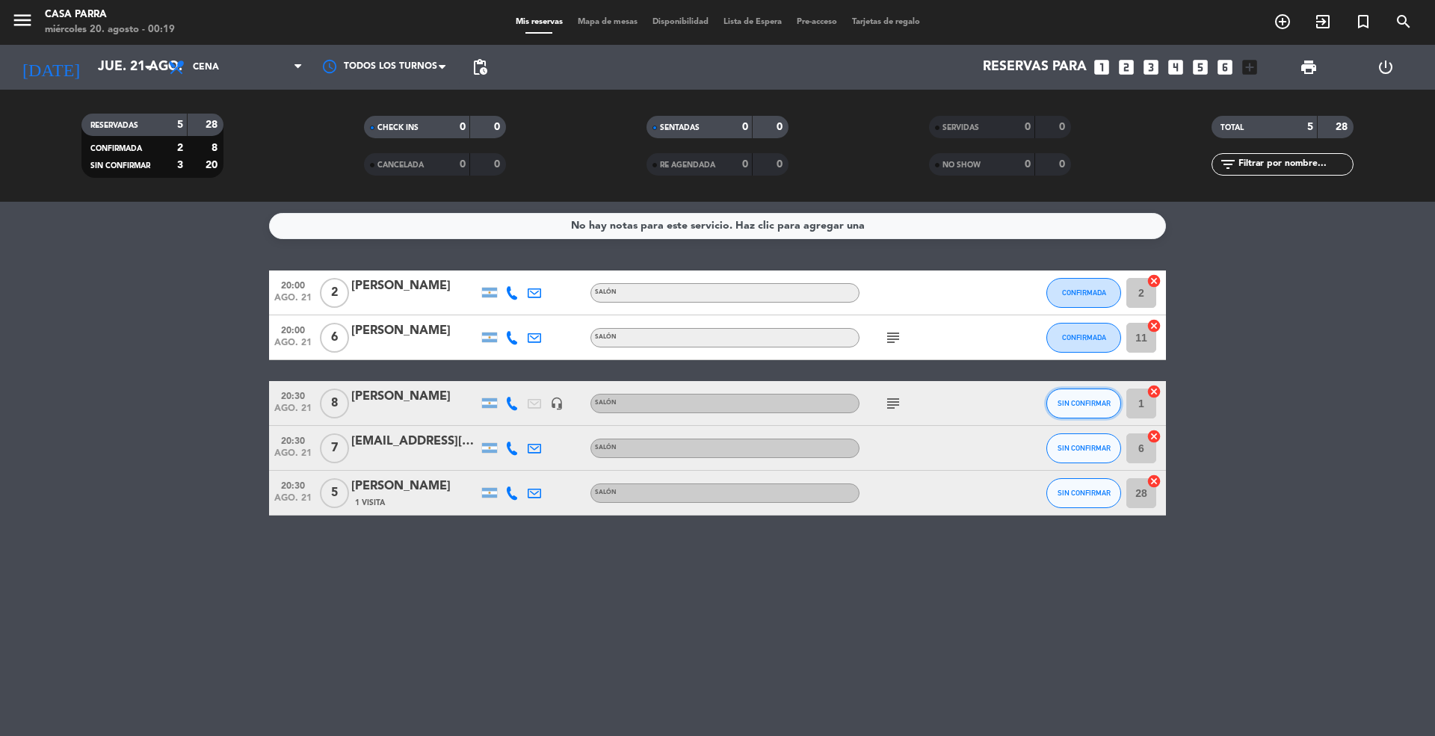
click at [1086, 399] on span "SIN CONFIRMAR" at bounding box center [1084, 403] width 53 height 8
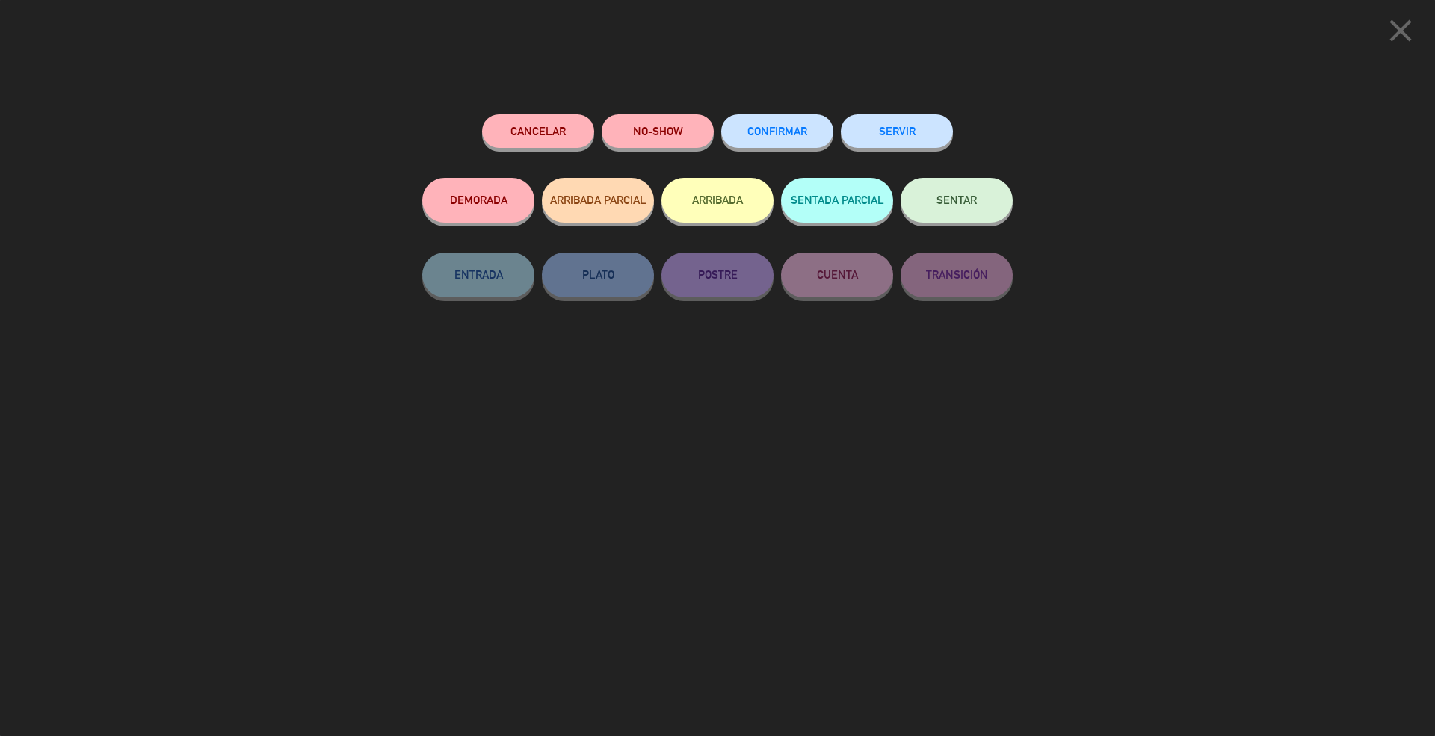
click at [773, 120] on button "CONFIRMAR" at bounding box center [777, 131] width 112 height 34
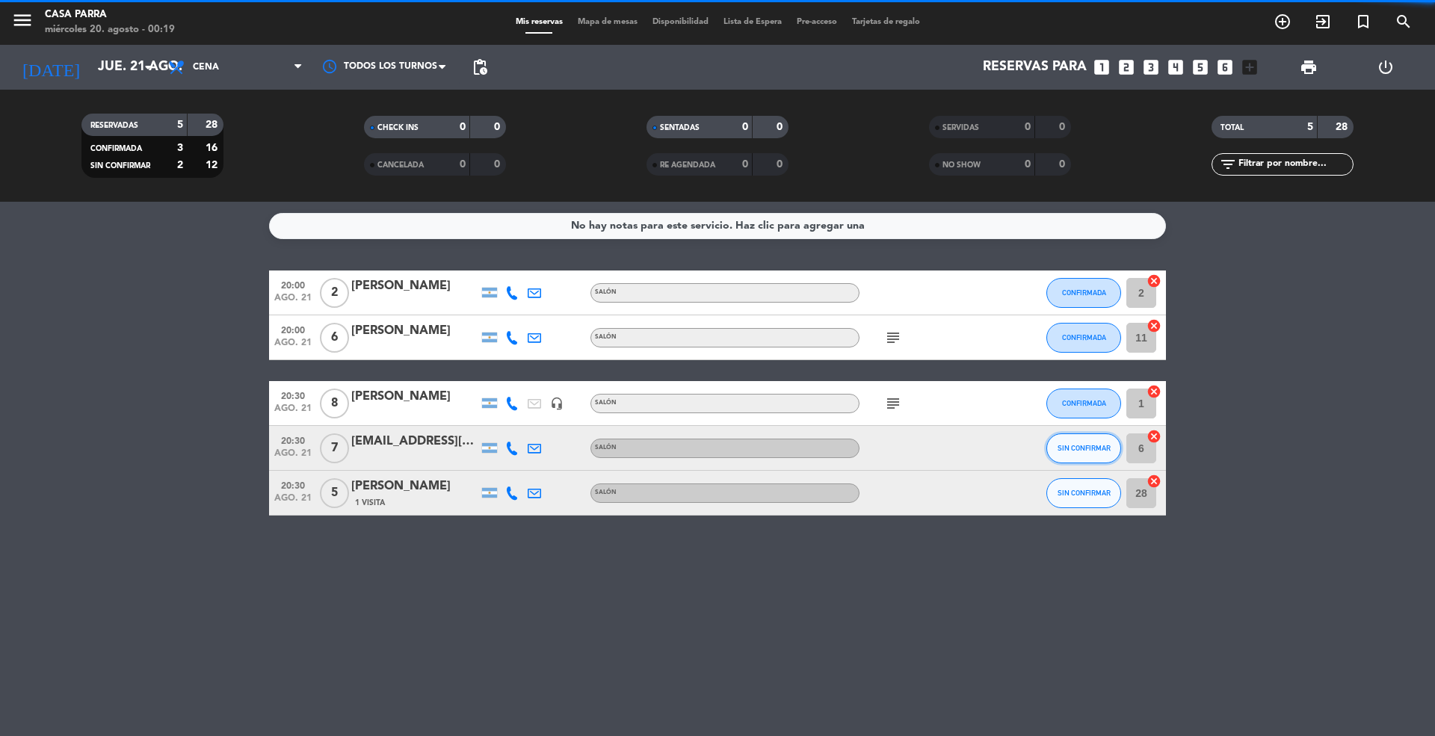
click at [1094, 447] on span "SIN CONFIRMAR" at bounding box center [1084, 448] width 53 height 8
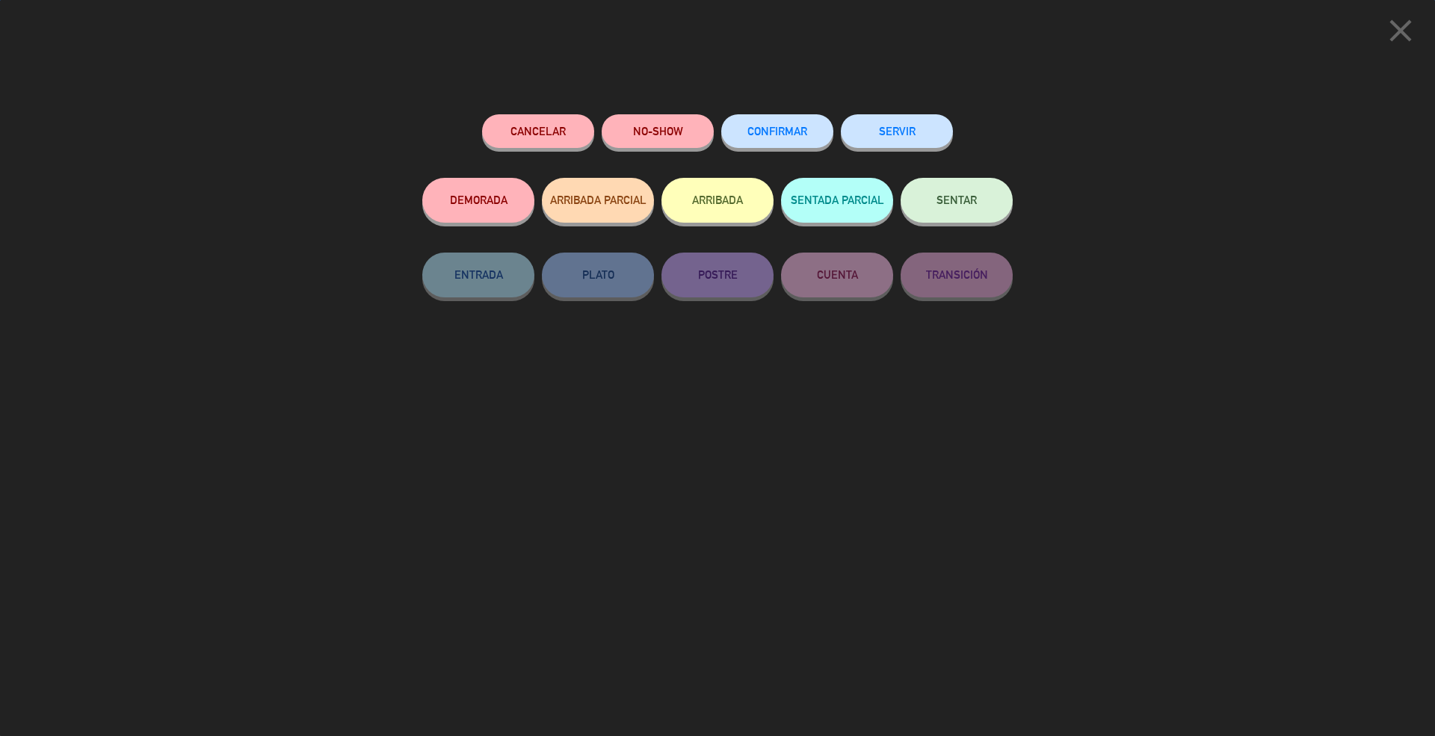
click at [764, 124] on button "CONFIRMAR" at bounding box center [777, 131] width 112 height 34
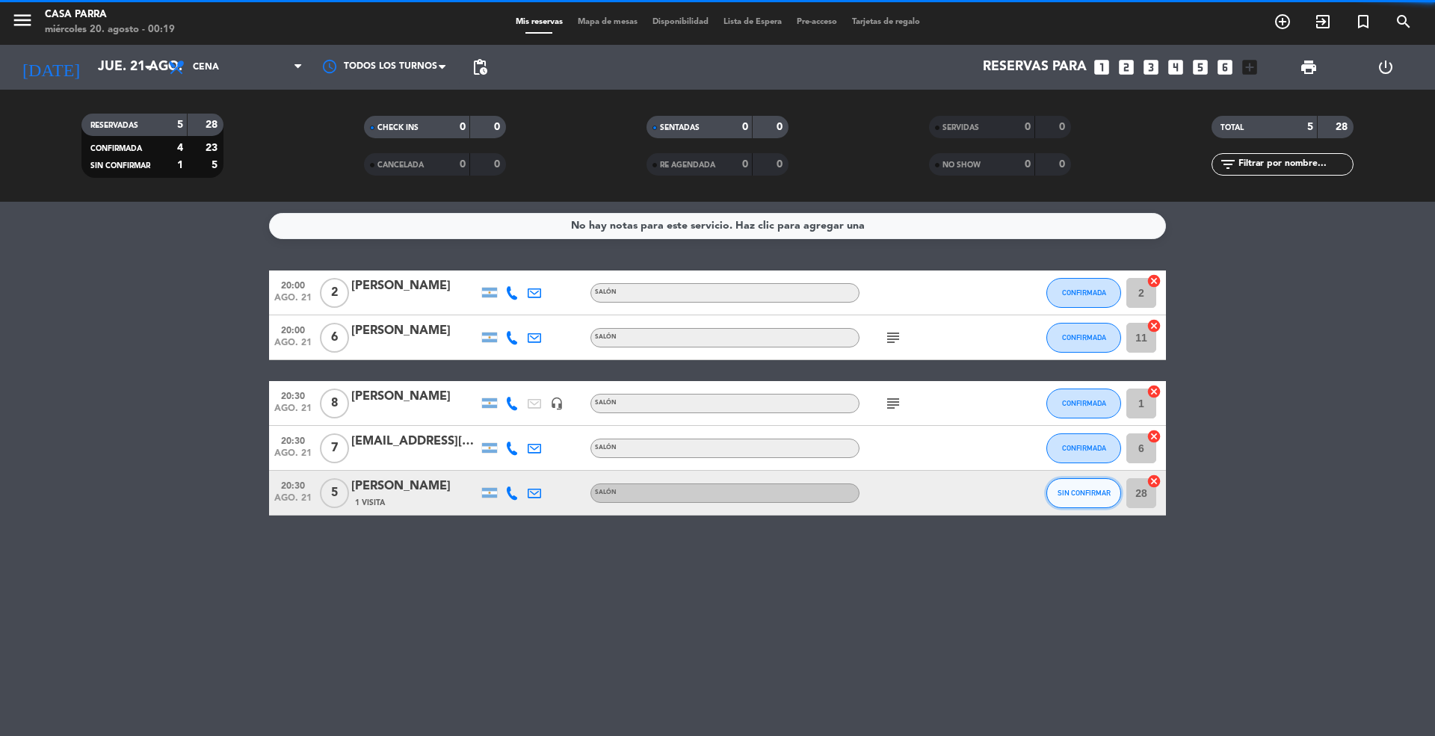
click at [1087, 491] on span "SIN CONFIRMAR" at bounding box center [1084, 493] width 53 height 8
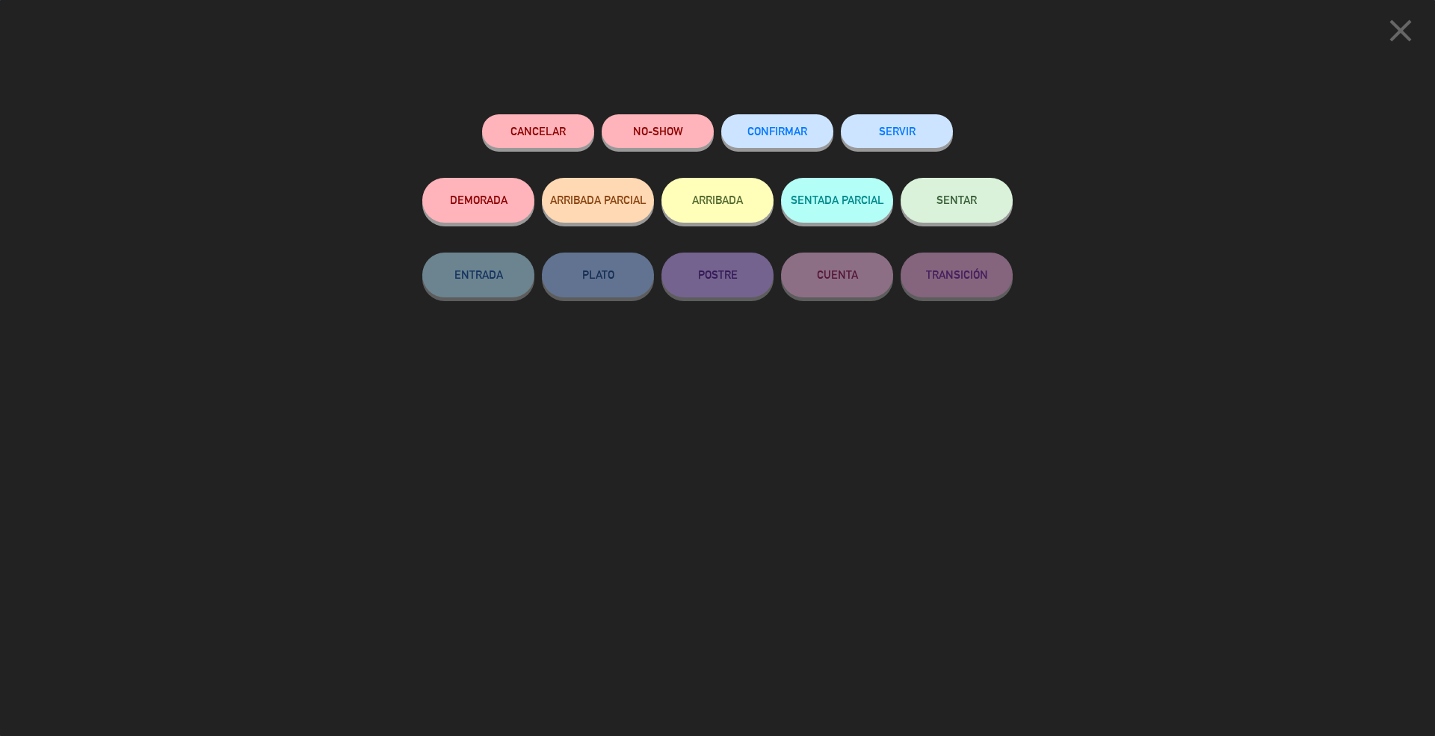
click at [785, 145] on button "CONFIRMAR" at bounding box center [777, 131] width 112 height 34
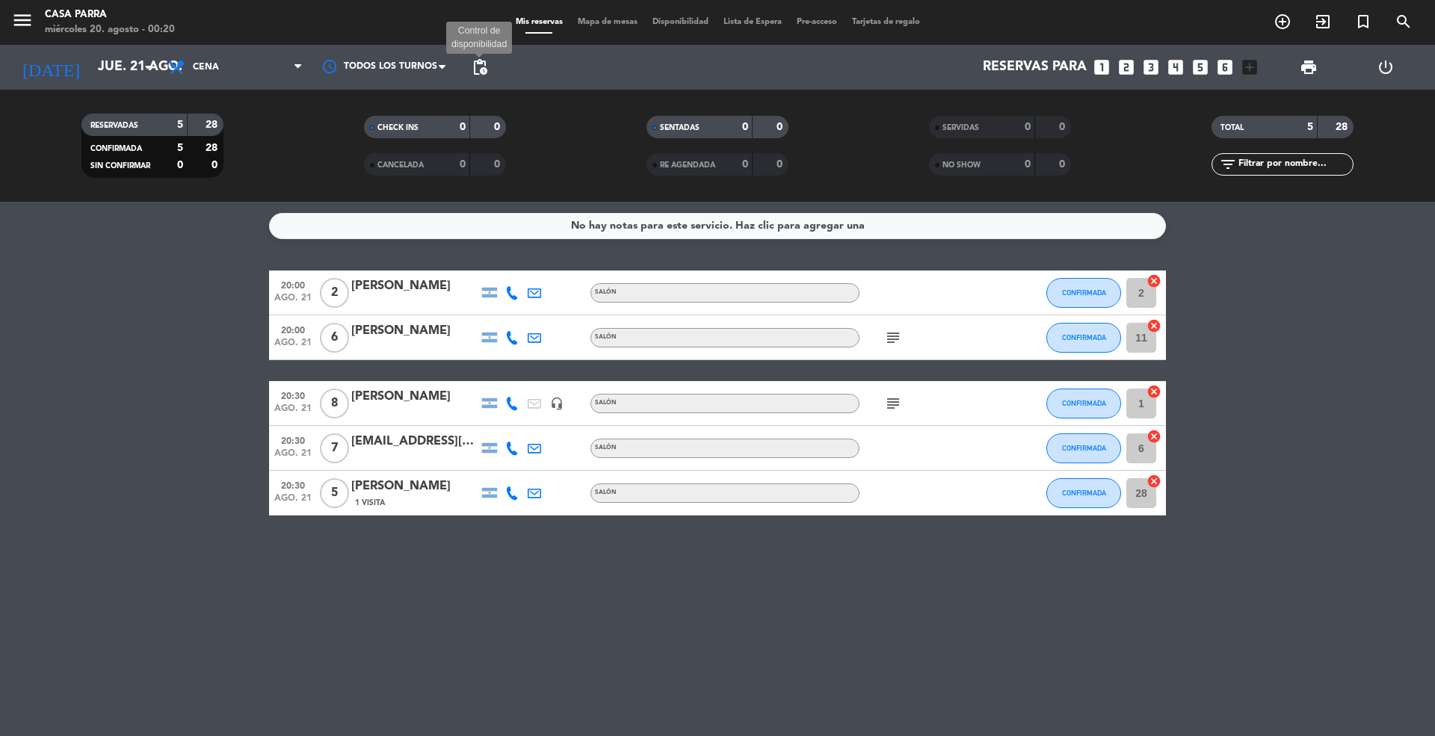
click at [485, 72] on span "pending_actions" at bounding box center [480, 67] width 18 height 18
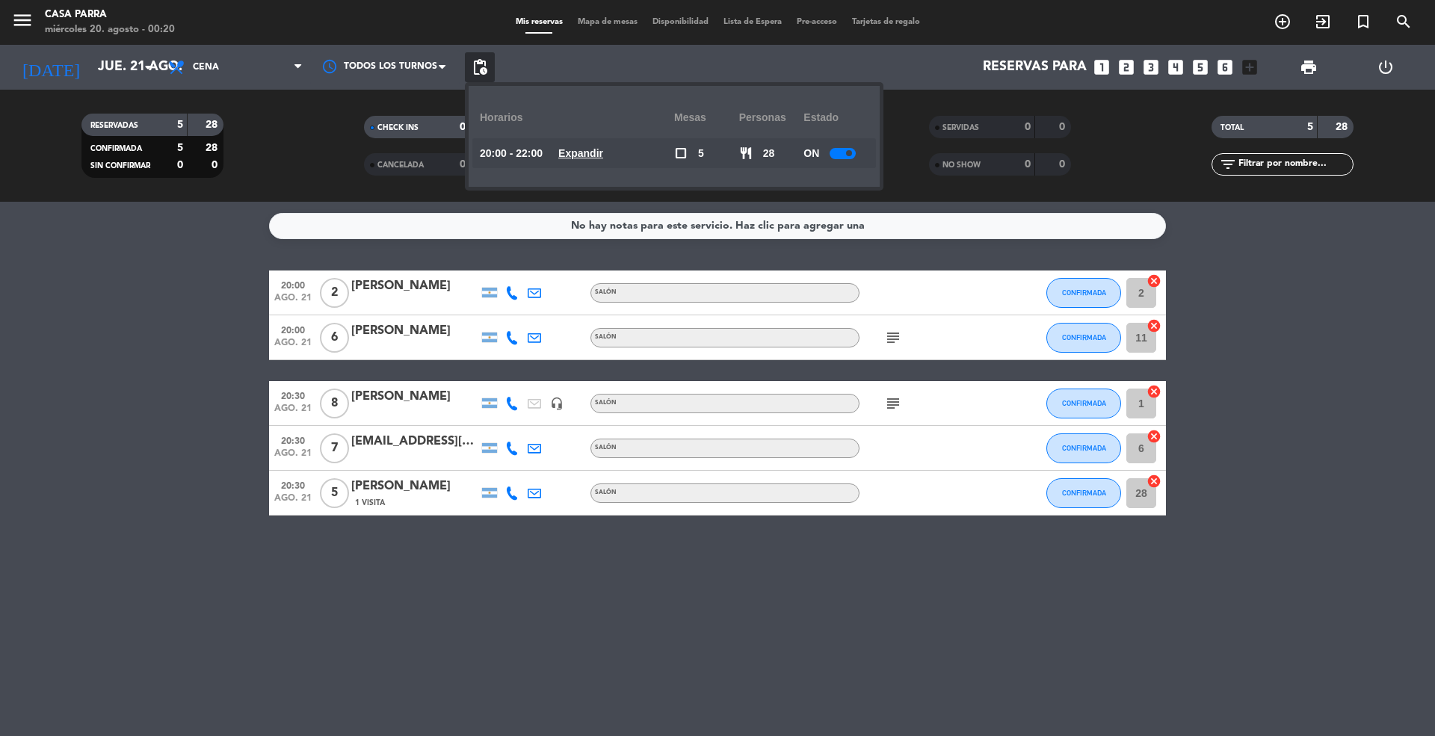
click at [480, 73] on span "pending_actions" at bounding box center [480, 67] width 18 height 18
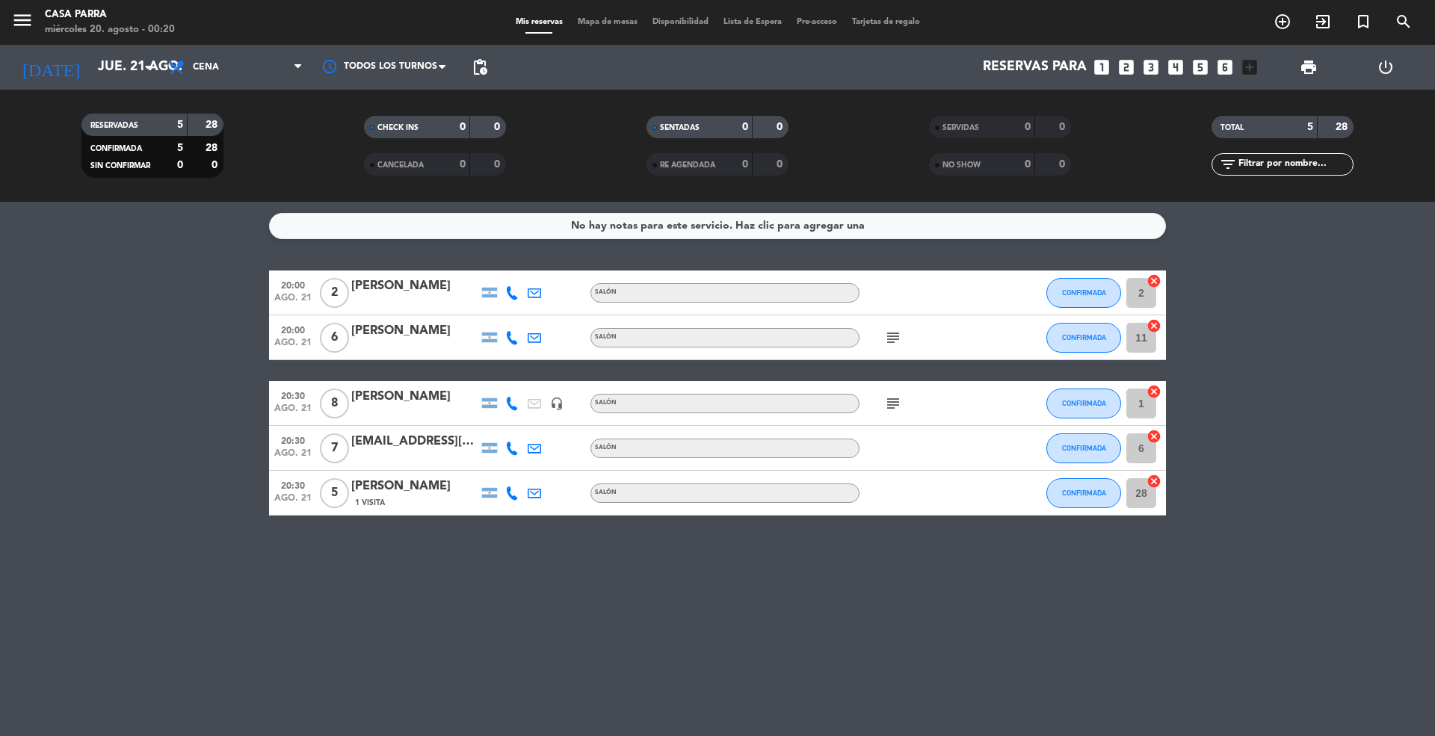
click at [489, 64] on span "pending_actions" at bounding box center [480, 67] width 30 height 30
click at [476, 64] on span "pending_actions" at bounding box center [480, 67] width 18 height 18
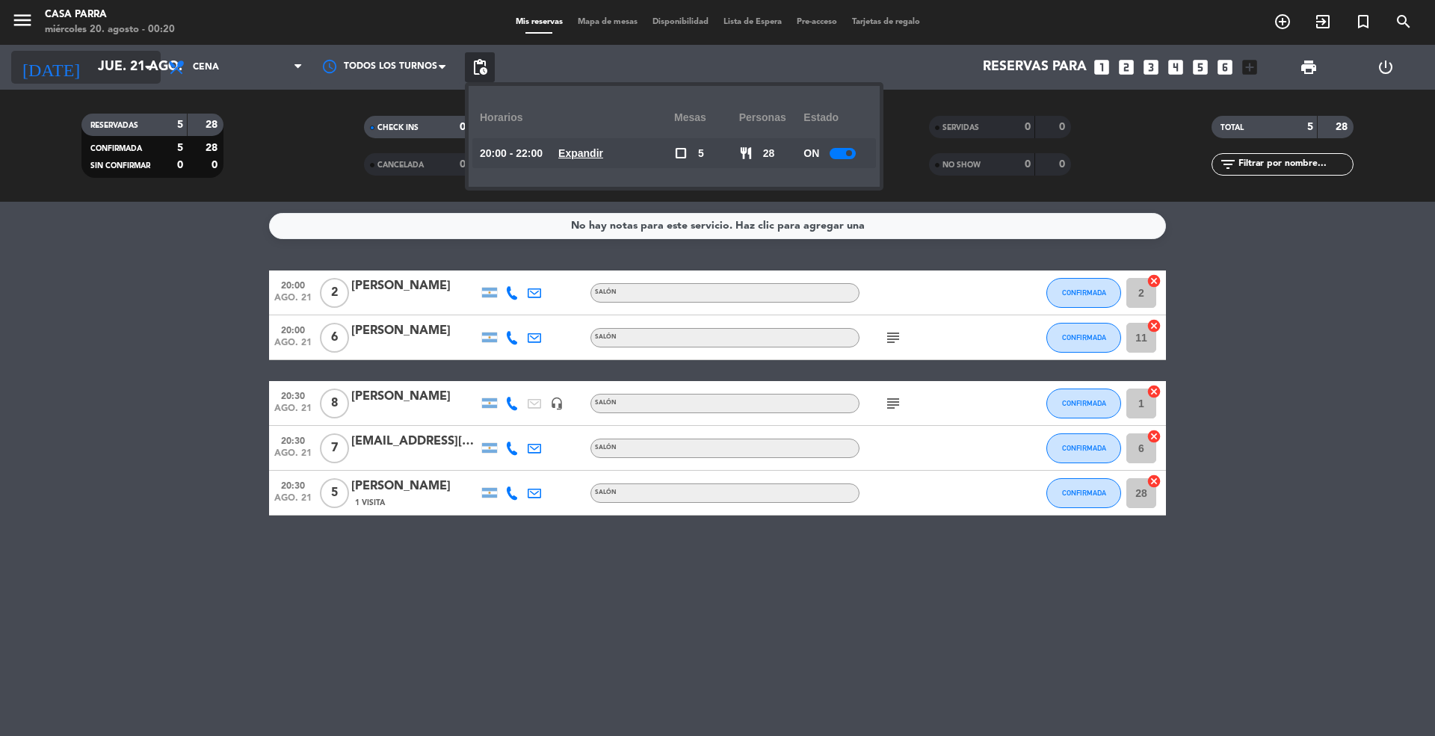
click at [123, 70] on input "jue. 21 ago." at bounding box center [176, 67] width 173 height 30
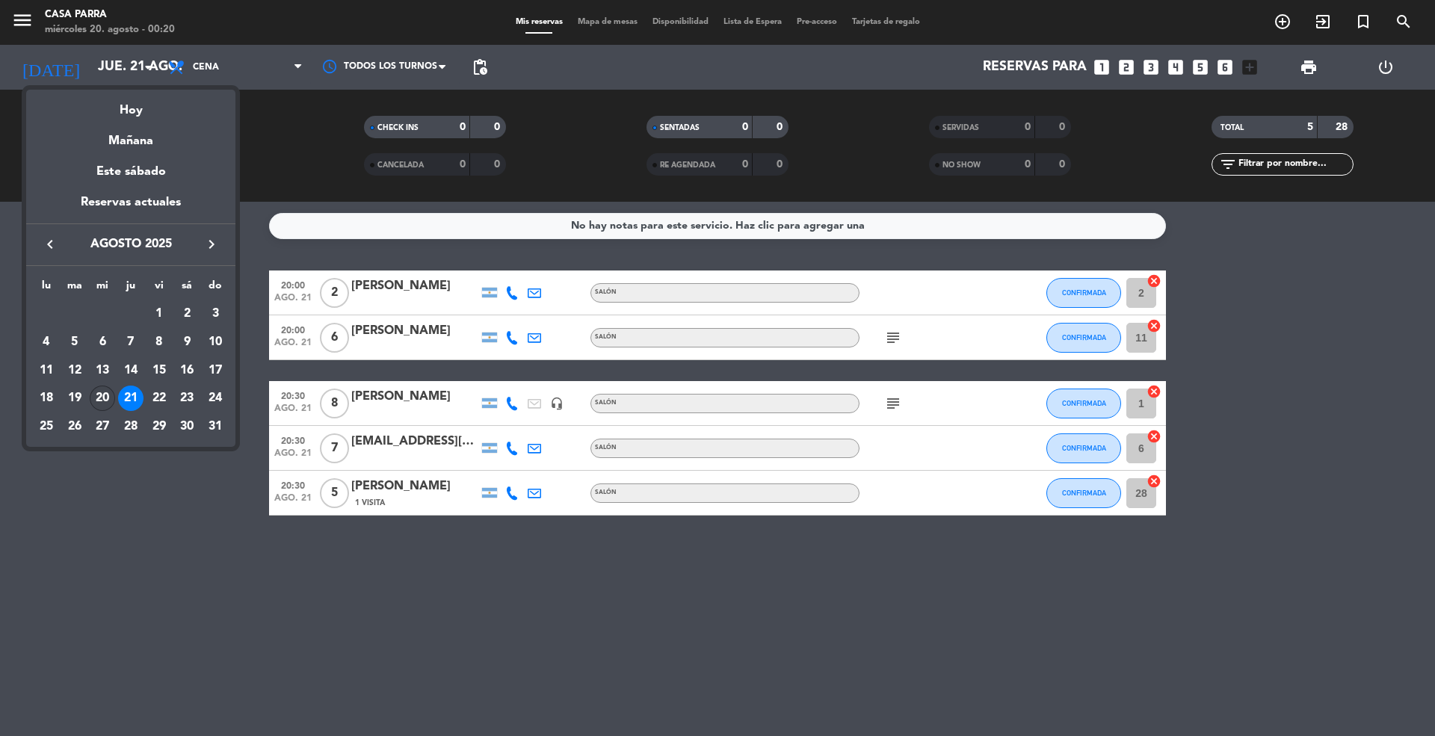
click at [97, 404] on div "20" at bounding box center [102, 398] width 25 height 25
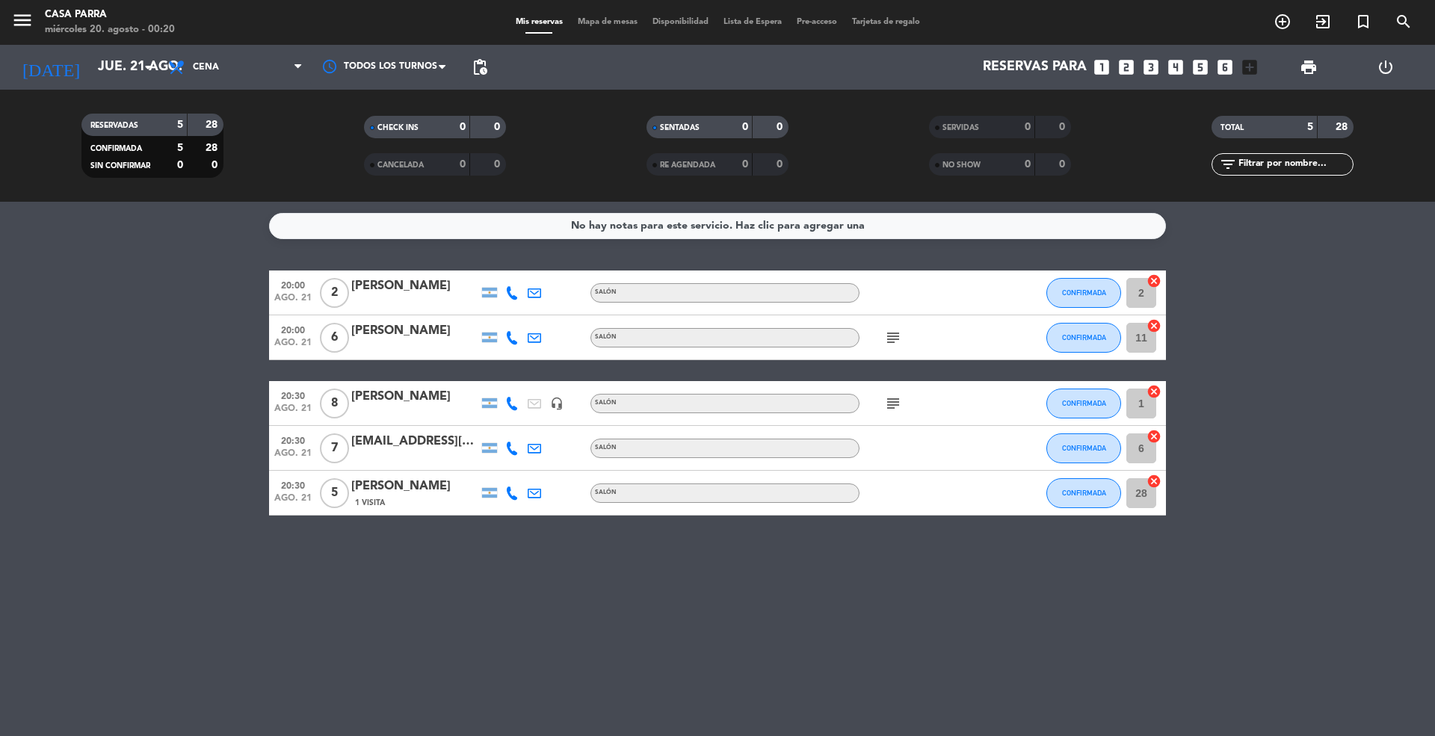
type input "mié. 20 ago."
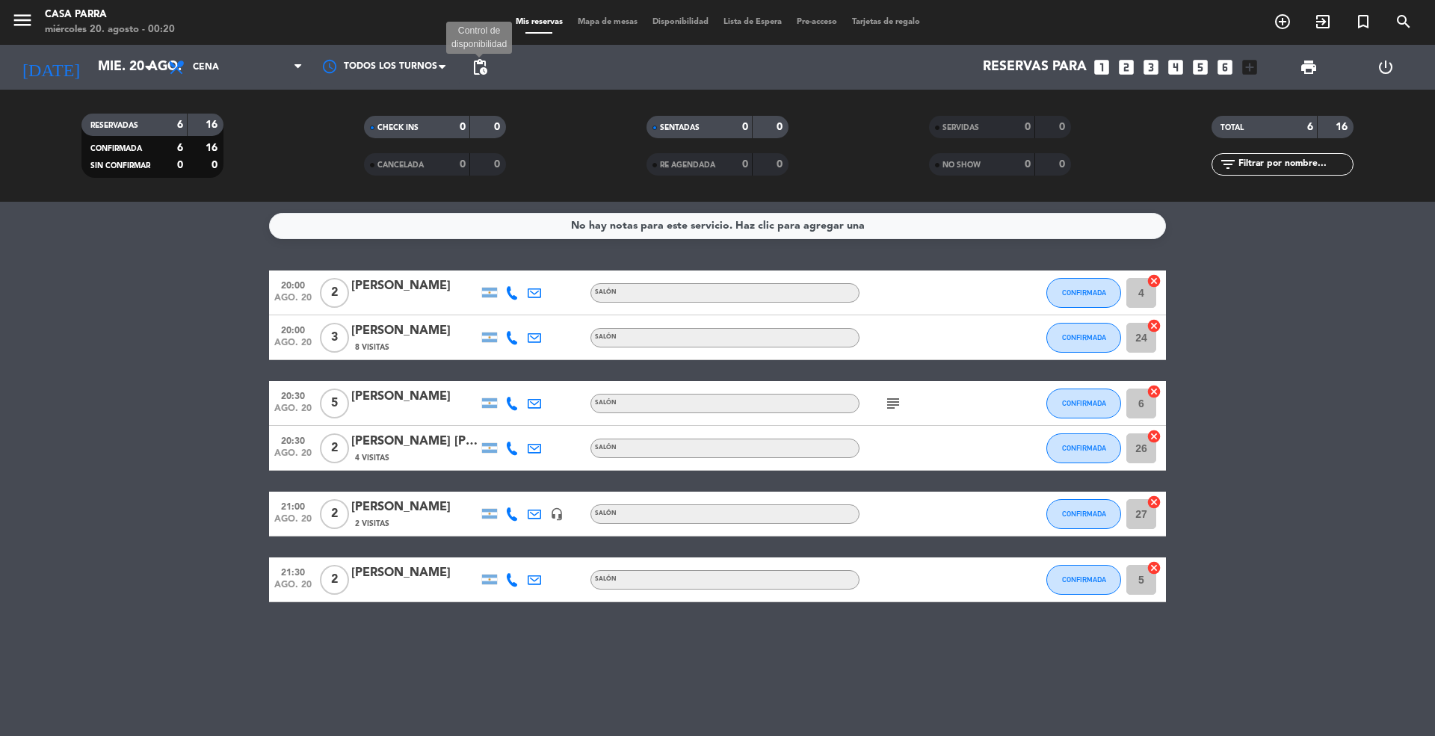
click at [487, 67] on span "pending_actions" at bounding box center [480, 67] width 18 height 18
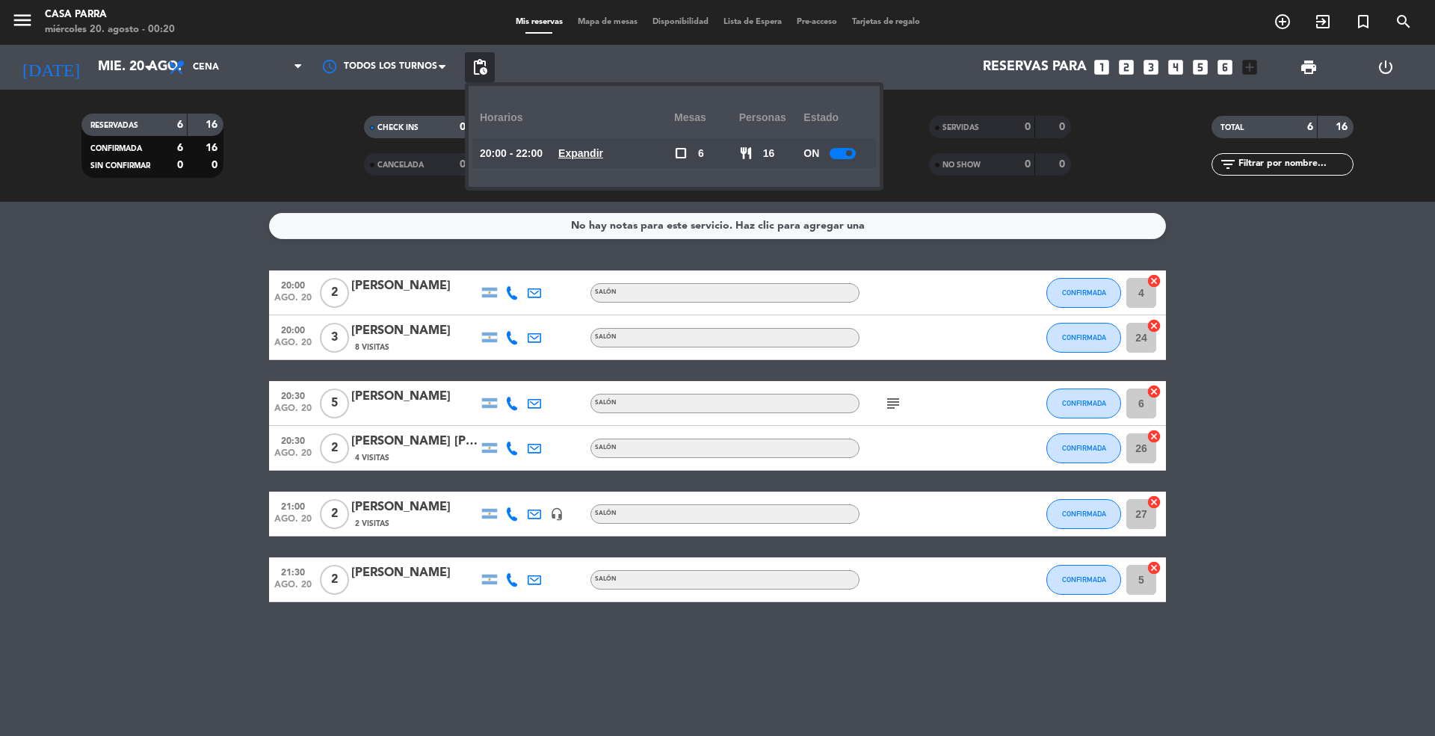
click at [179, 263] on div "No hay notas para este servicio. Haz clic para agregar una 20:00 ago. 20 2 [PER…" at bounding box center [717, 469] width 1435 height 534
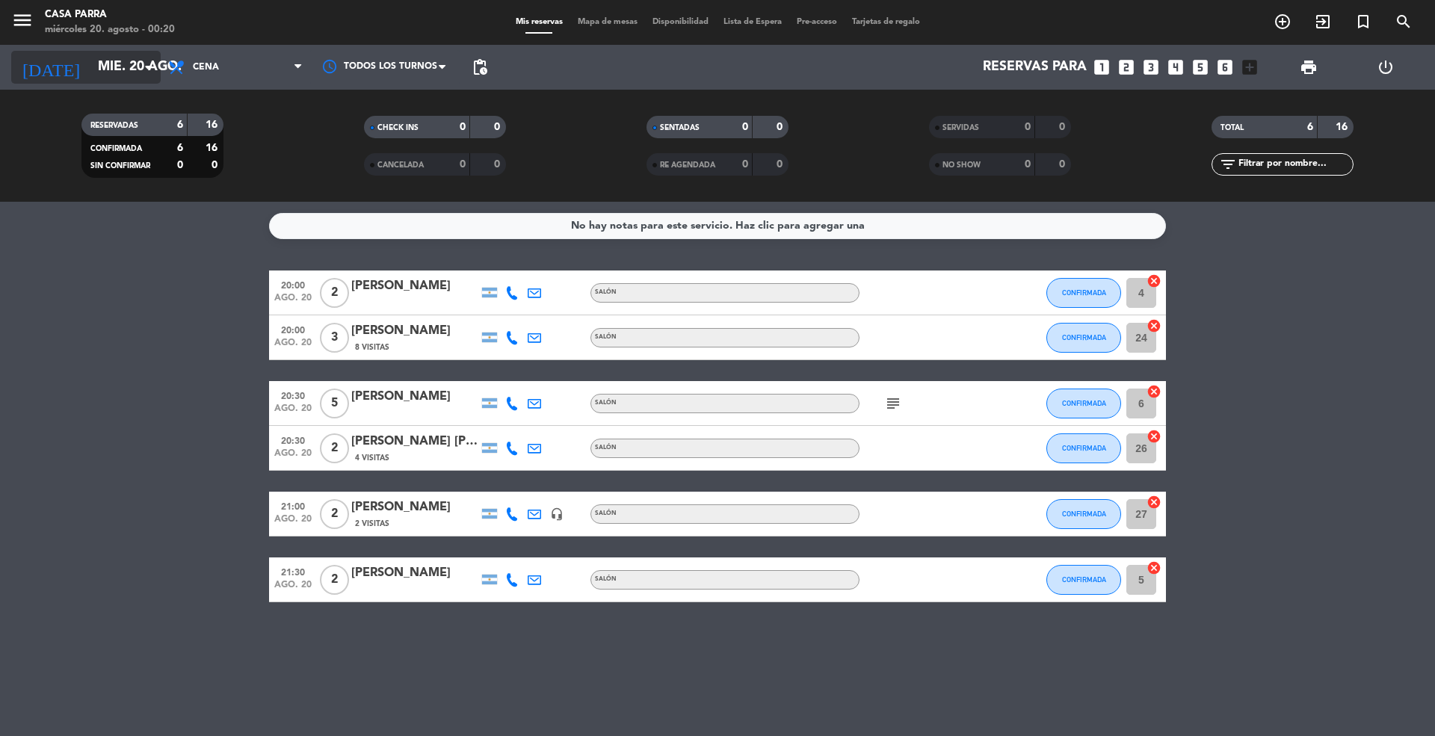
click at [111, 64] on input "mié. 20 ago." at bounding box center [176, 67] width 173 height 30
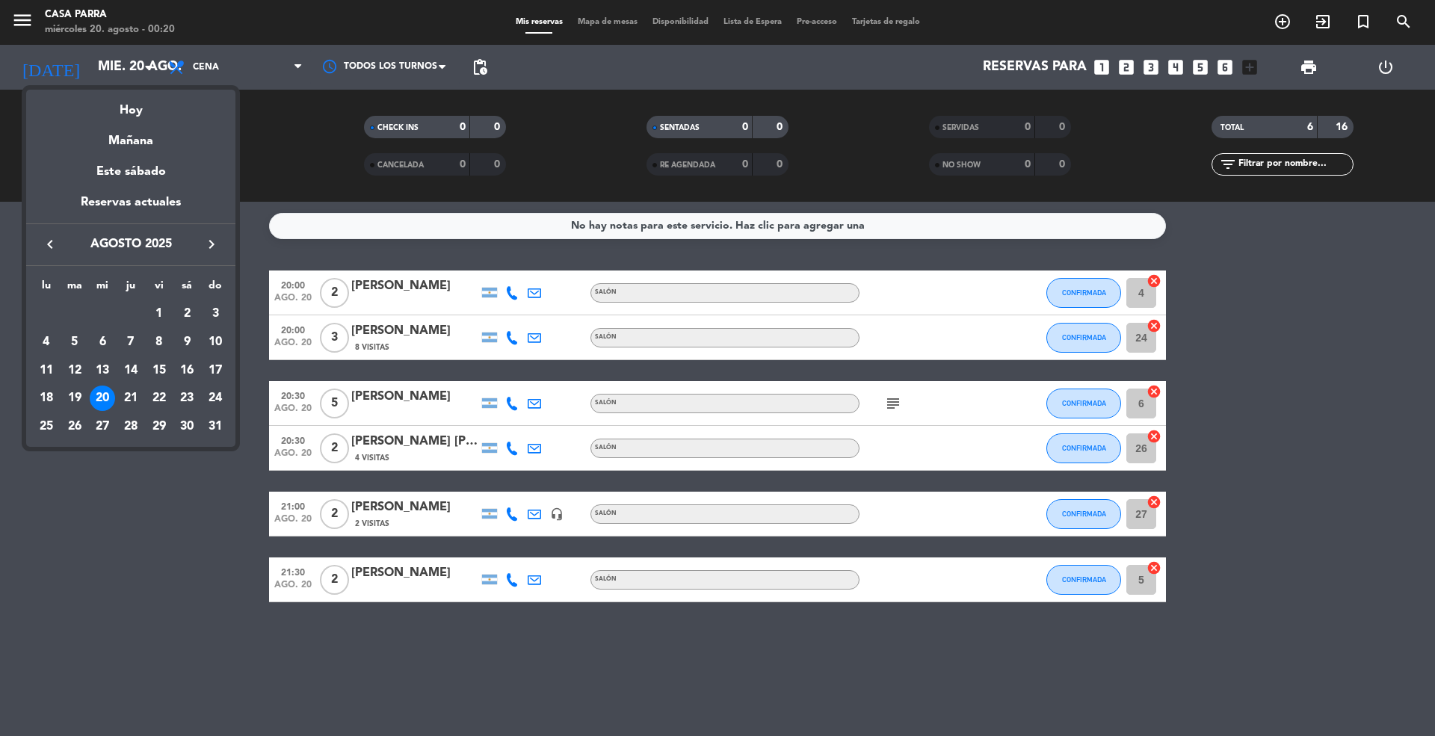
click at [1161, 69] on div at bounding box center [717, 368] width 1435 height 736
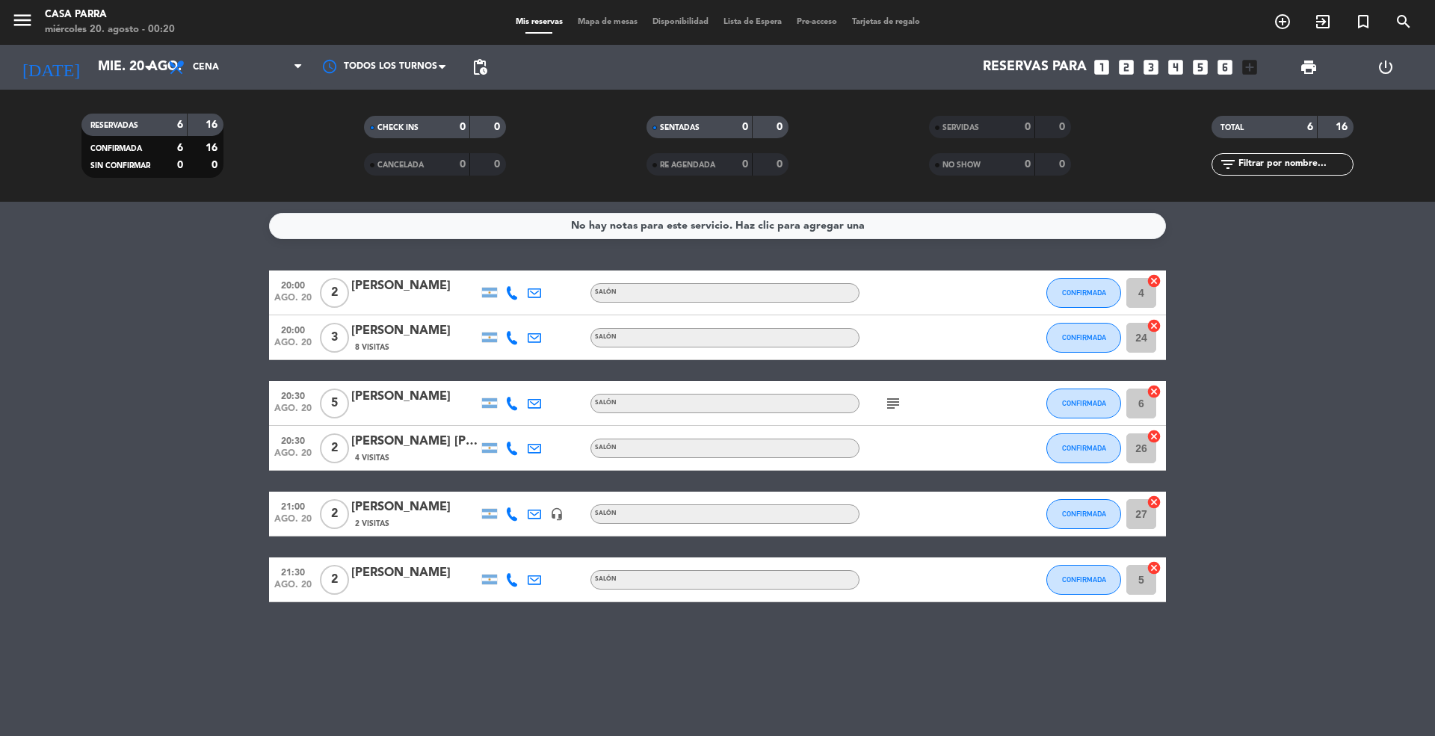
click at [1153, 66] on icon "looks_3" at bounding box center [1150, 67] width 19 height 19
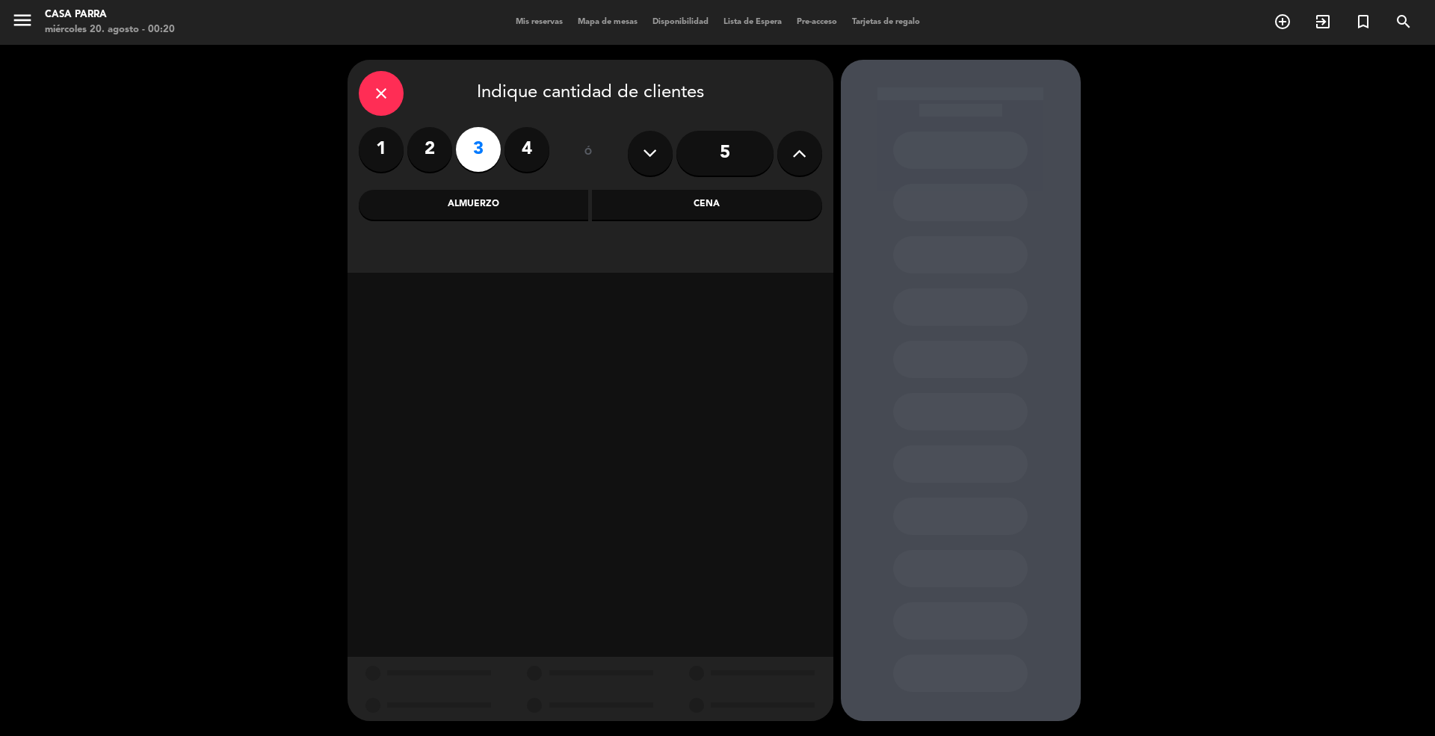
click at [682, 194] on div "Cena" at bounding box center [707, 205] width 230 height 30
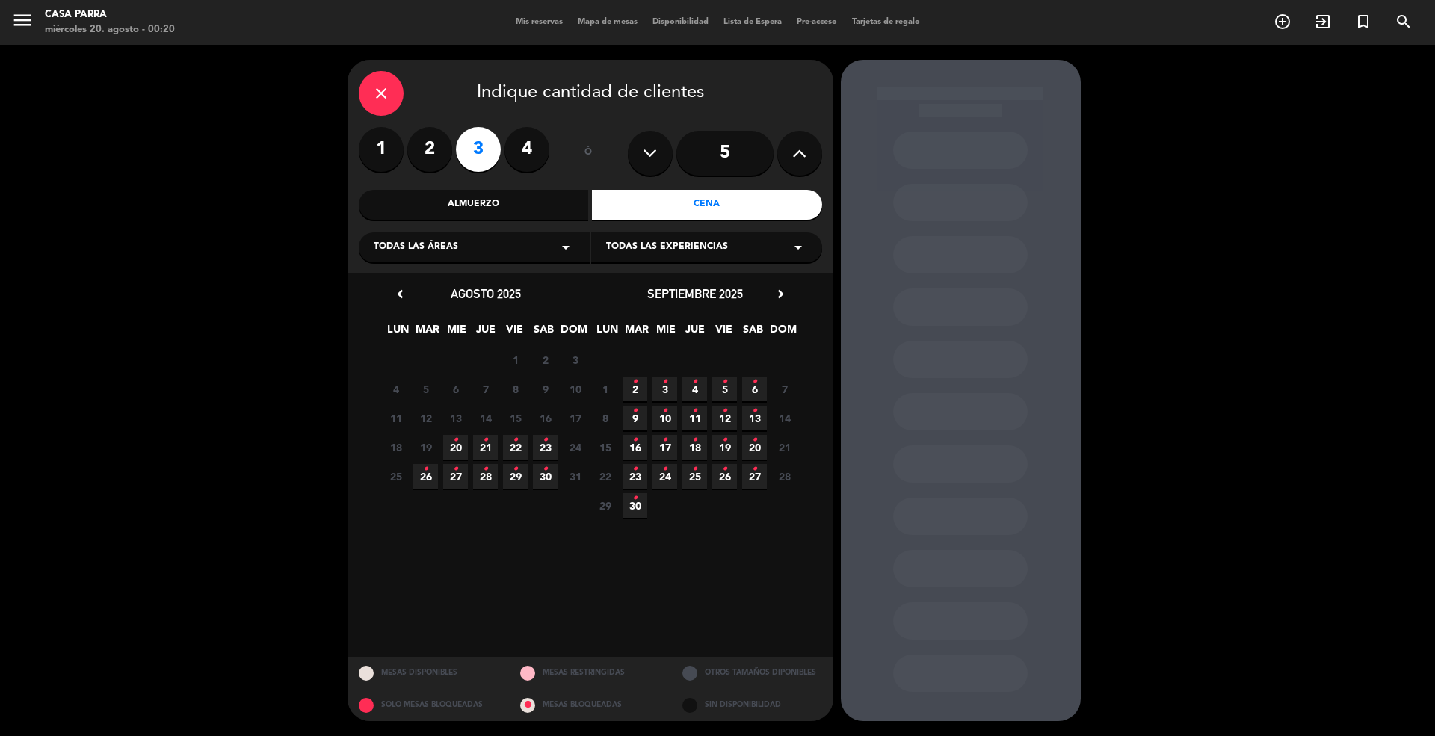
click at [795, 147] on icon at bounding box center [799, 153] width 14 height 22
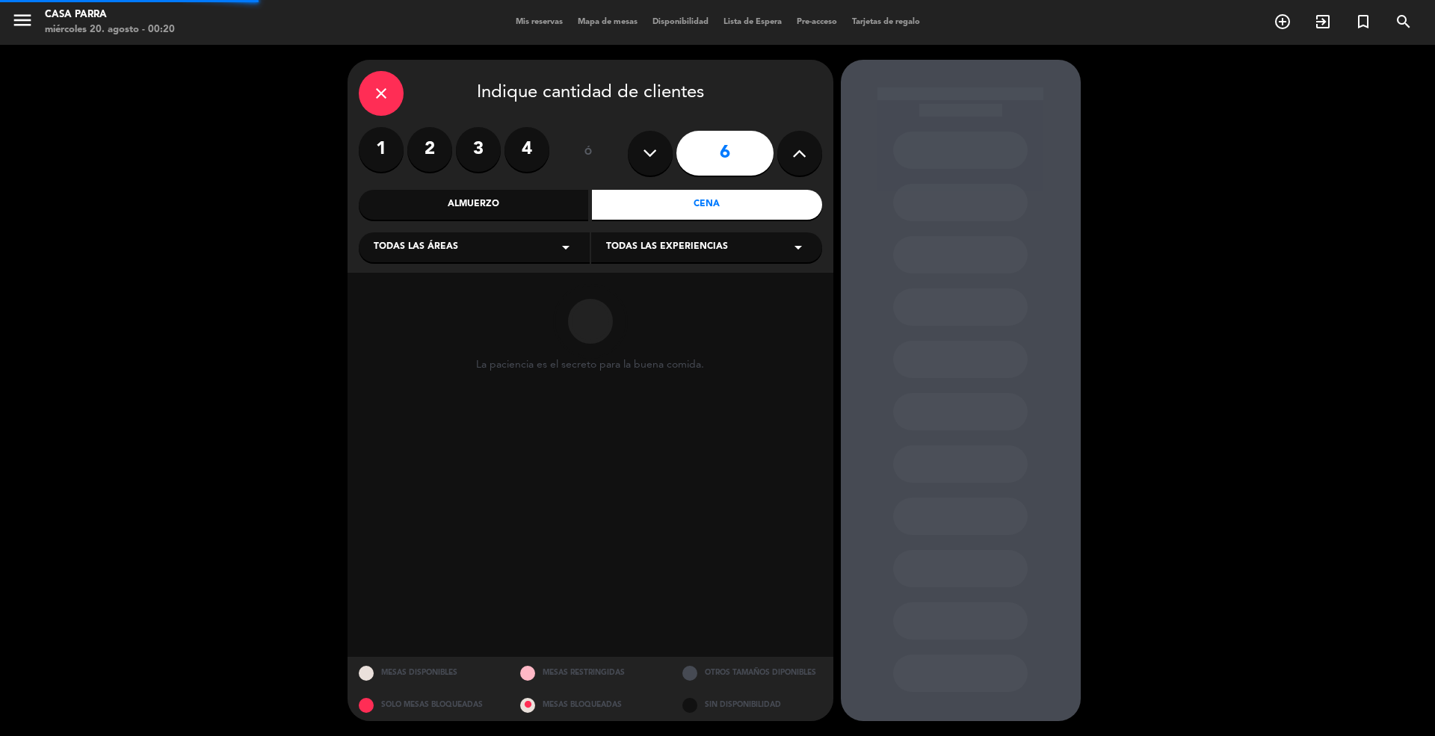
click at [795, 147] on icon at bounding box center [799, 153] width 14 height 22
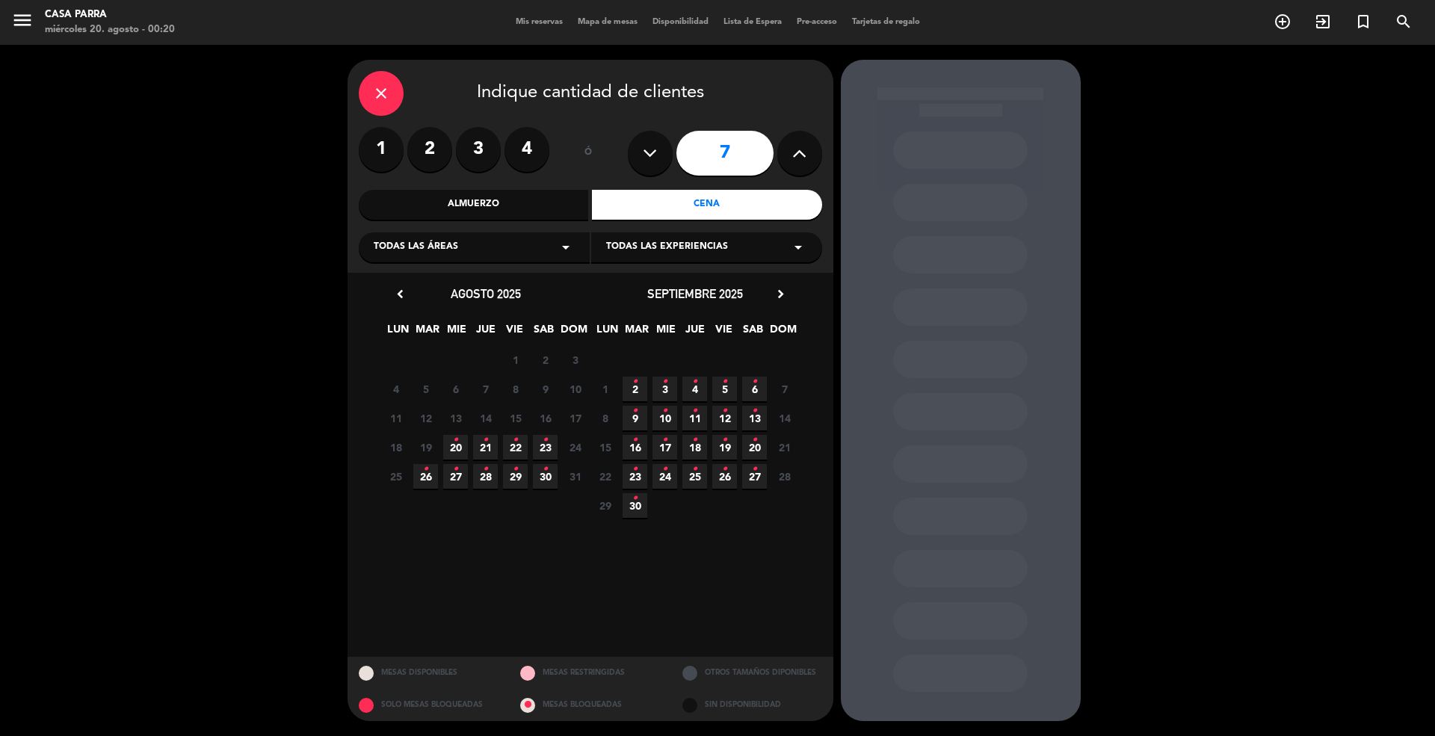
click at [632, 154] on button at bounding box center [650, 153] width 45 height 45
type input "6"
click at [457, 438] on icon "•" at bounding box center [455, 440] width 5 height 24
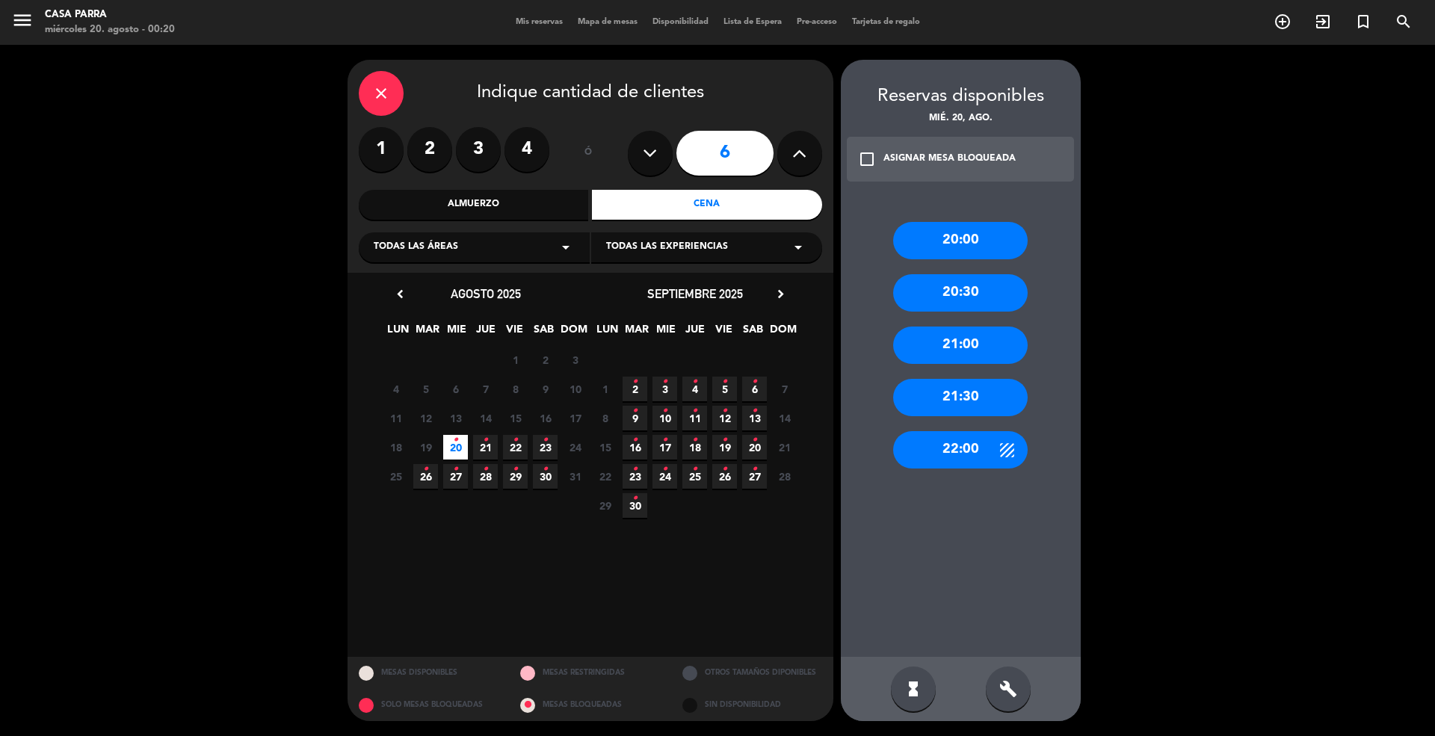
click at [478, 440] on span "21 •" at bounding box center [485, 447] width 25 height 25
click at [371, 81] on div "close" at bounding box center [381, 93] width 45 height 45
